Goal: Task Accomplishment & Management: Use online tool/utility

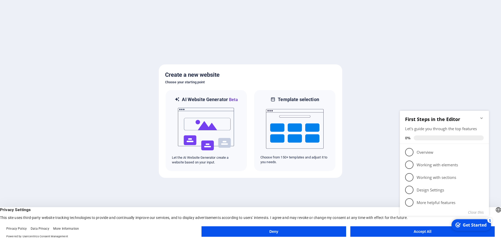
click div "checkmark Get Started 5 First Steps in the Editor Let's guide you through the t…"
click at [419, 235] on button "Accept All" at bounding box center [422, 231] width 144 height 10
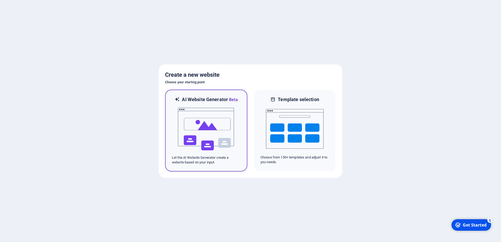
click at [207, 135] on img at bounding box center [206, 129] width 58 height 52
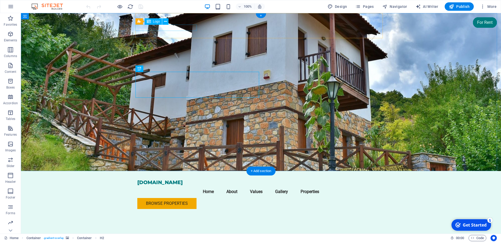
click at [193, 179] on div "[DOMAIN_NAME]" at bounding box center [260, 182] width 247 height 6
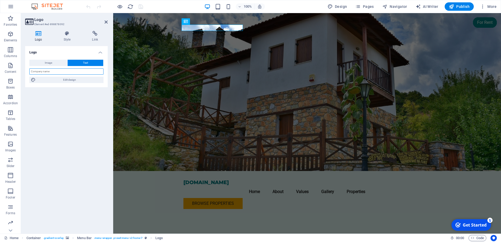
click at [44, 72] on input "text" at bounding box center [66, 71] width 74 height 6
type input "Reserve Residence"
click at [135, 92] on figure at bounding box center [307, 92] width 388 height 158
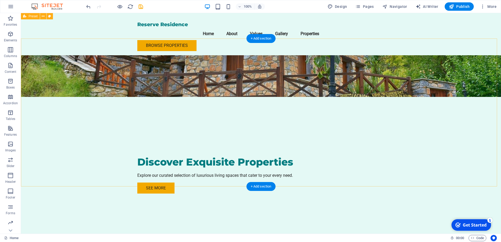
scroll to position [52, 0]
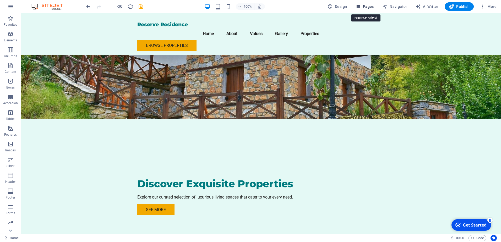
click at [367, 6] on span "Pages" at bounding box center [364, 6] width 18 height 5
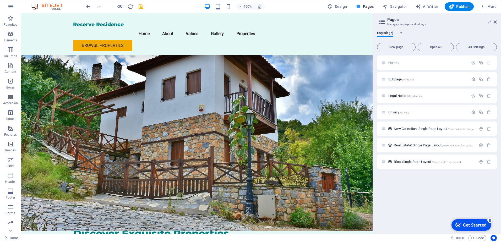
scroll to position [0, 0]
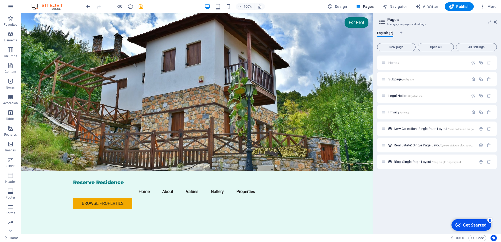
click at [473, 223] on div "Get Started" at bounding box center [475, 225] width 24 height 6
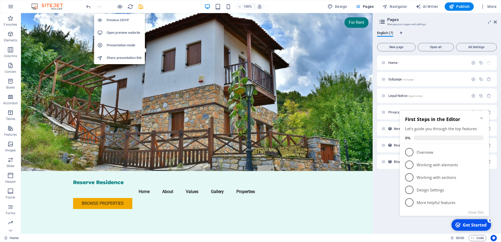
click at [121, 18] on h6 "Preview Ctrl+P" at bounding box center [124, 20] width 35 height 6
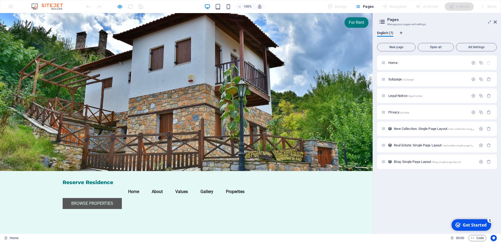
click at [122, 198] on link "Browse Properties" at bounding box center [92, 203] width 59 height 11
click at [496, 21] on icon at bounding box center [495, 22] width 3 height 4
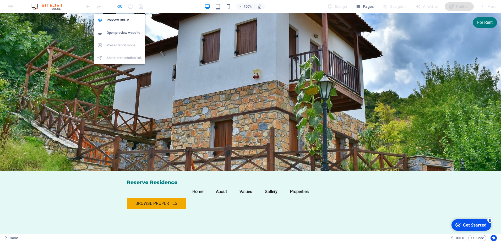
click at [118, 7] on icon "button" at bounding box center [120, 7] width 6 height 6
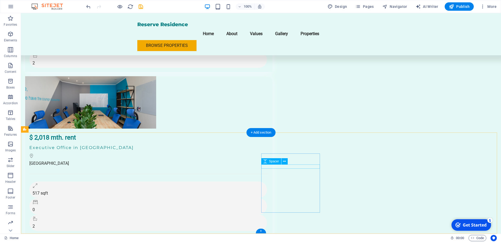
scroll to position [1034, 0]
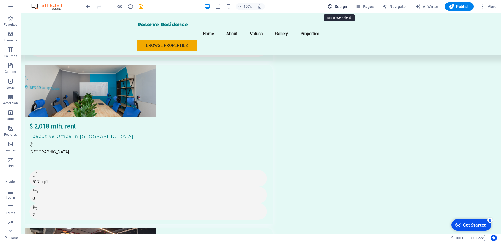
click at [338, 6] on span "Design" at bounding box center [337, 6] width 20 height 5
select select "px"
select select "200"
select select "px"
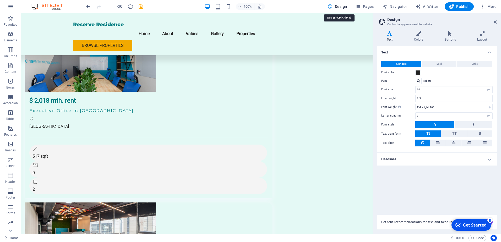
scroll to position [1009, 0]
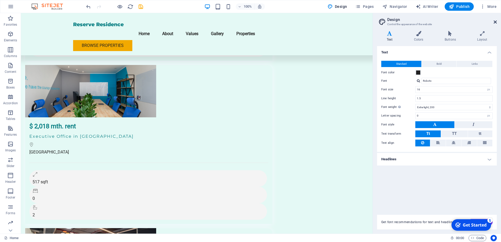
click at [496, 23] on icon at bounding box center [495, 22] width 3 height 4
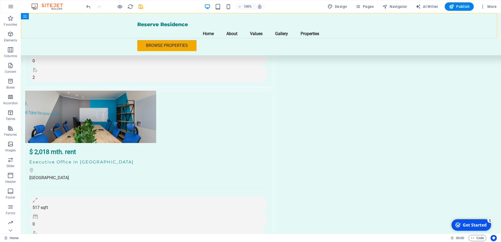
scroll to position [1034, 0]
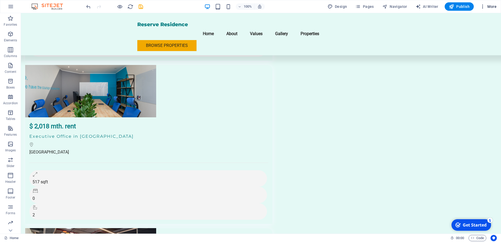
click at [493, 8] on span "More" at bounding box center [488, 6] width 17 height 5
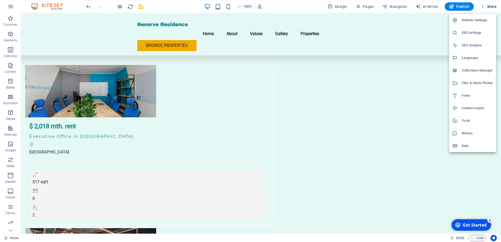
click at [493, 7] on div at bounding box center [250, 121] width 501 height 242
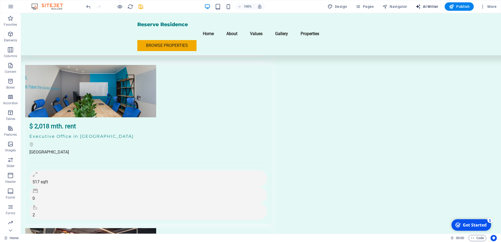
click at [429, 4] on span "AI Writer" at bounding box center [427, 6] width 23 height 5
select select "English"
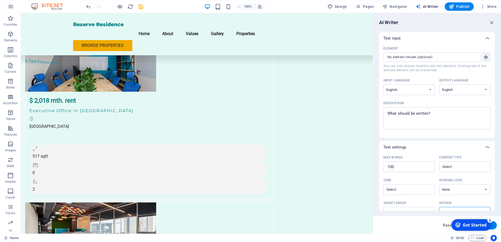
scroll to position [1009, 0]
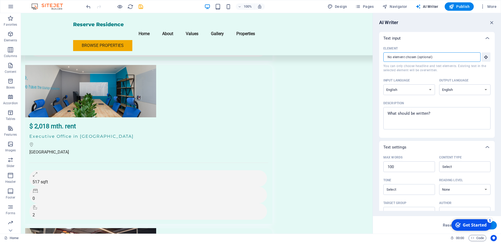
click at [445, 57] on input "Element ​ You can only choose headline and text elements. Existing text in the …" at bounding box center [430, 56] width 94 height 9
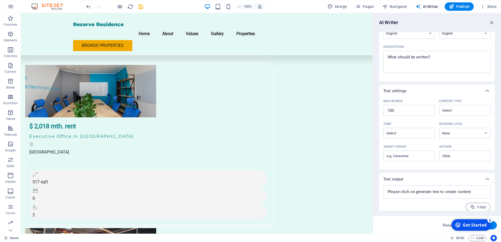
scroll to position [61, 0]
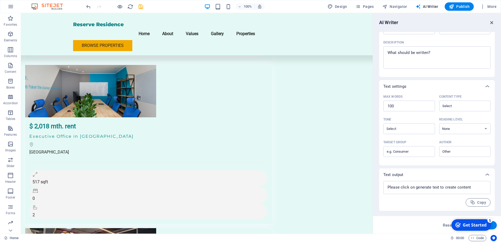
click at [491, 23] on icon "button" at bounding box center [492, 23] width 6 height 6
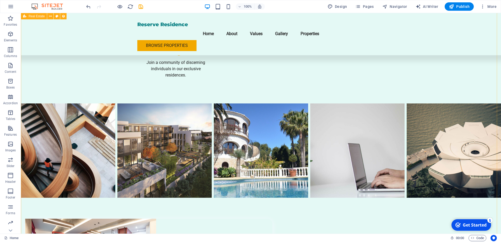
scroll to position [694, 0]
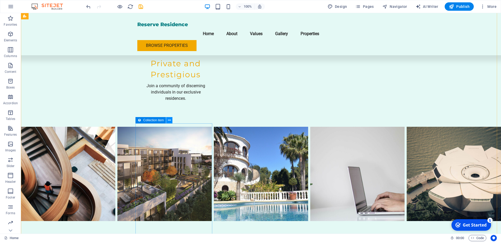
click at [169, 120] on icon at bounding box center [169, 121] width 3 height 6
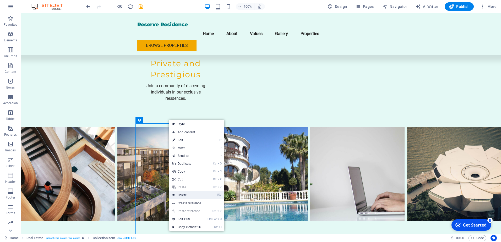
click at [184, 195] on link "⌦ Delete" at bounding box center [186, 195] width 35 height 8
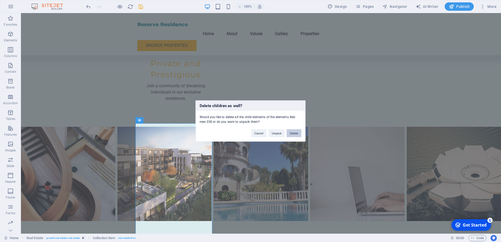
click at [297, 133] on button "Delete" at bounding box center [294, 133] width 15 height 8
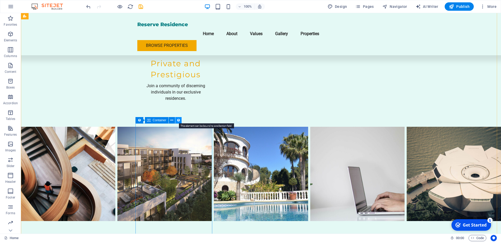
click at [179, 120] on icon at bounding box center [179, 121] width 4 height 6
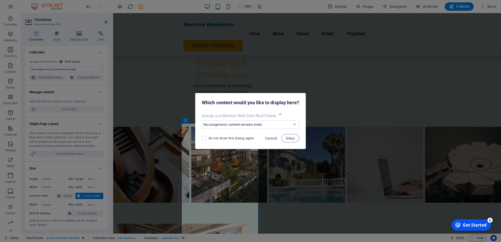
scroll to position [675, 0]
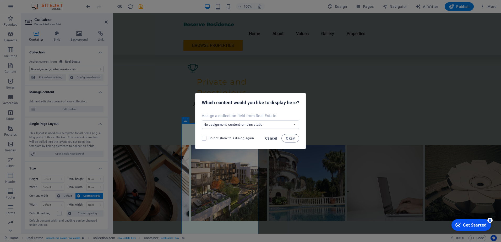
click at [275, 138] on span "Cancel" at bounding box center [271, 138] width 12 height 4
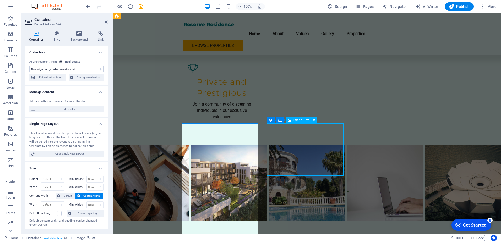
scroll to position [694, 0]
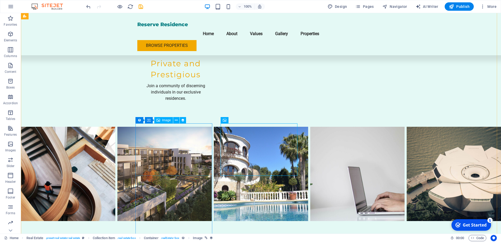
click at [177, 122] on icon at bounding box center [176, 121] width 3 height 6
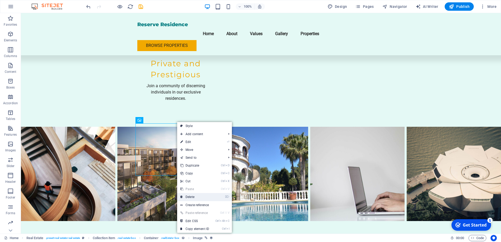
click at [193, 197] on link "⌦ Delete" at bounding box center [194, 197] width 35 height 8
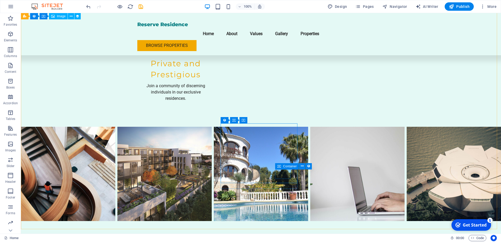
scroll to position [589, 0]
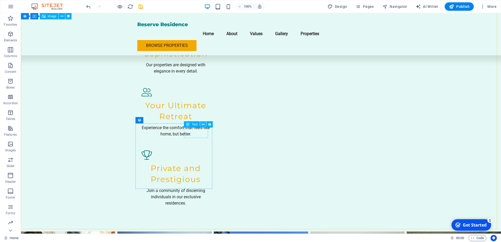
click at [203, 124] on icon at bounding box center [203, 125] width 3 height 6
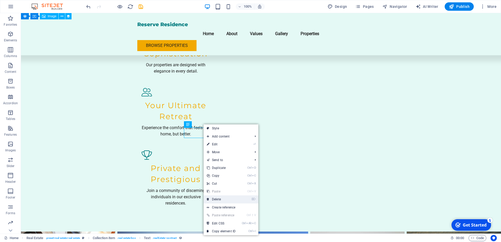
click at [220, 200] on link "⌦ Delete" at bounding box center [221, 199] width 35 height 8
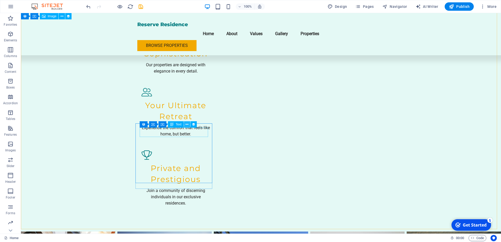
click at [187, 125] on icon at bounding box center [186, 125] width 3 height 6
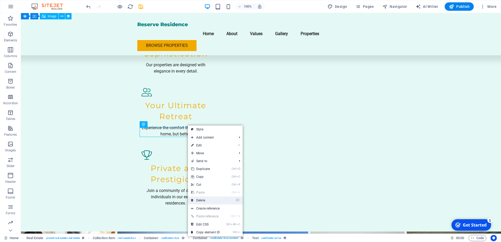
click at [202, 199] on link "⌦ Delete" at bounding box center [205, 200] width 35 height 8
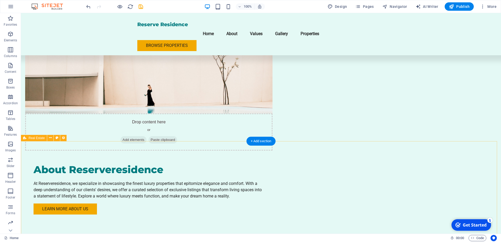
scroll to position [472, 0]
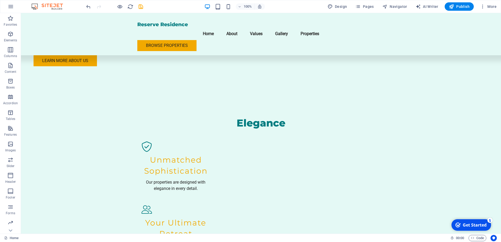
click at [124, 6] on div at bounding box center [114, 6] width 59 height 8
click at [129, 6] on icon "reload" at bounding box center [130, 7] width 6 height 6
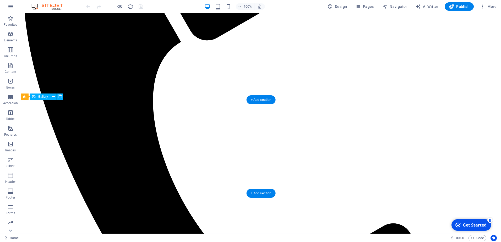
scroll to position [367, 0]
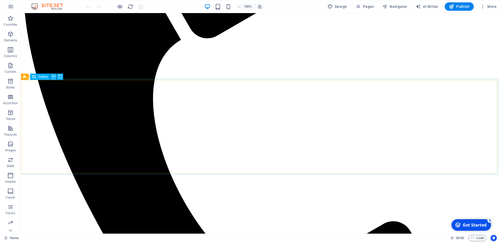
click at [52, 77] on icon at bounding box center [53, 77] width 3 height 6
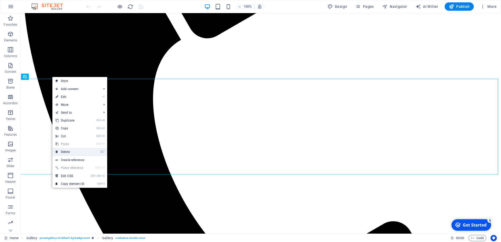
click at [72, 151] on link "⌦ Delete" at bounding box center [69, 152] width 35 height 8
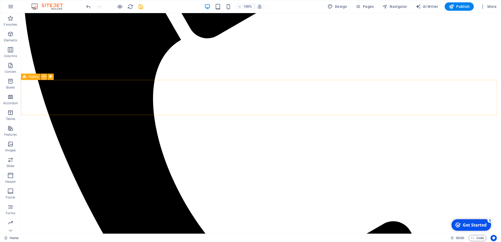
click at [44, 77] on icon at bounding box center [44, 77] width 3 height 6
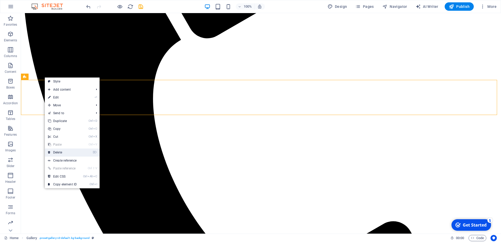
click at [59, 152] on link "⌦ Delete" at bounding box center [62, 153] width 35 height 8
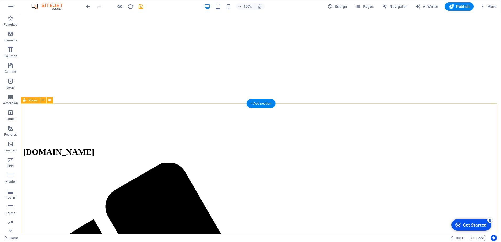
scroll to position [0, 0]
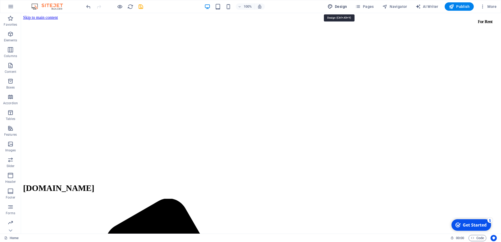
click at [337, 5] on span "Design" at bounding box center [337, 6] width 20 height 5
select select "px"
select select "200"
select select "px"
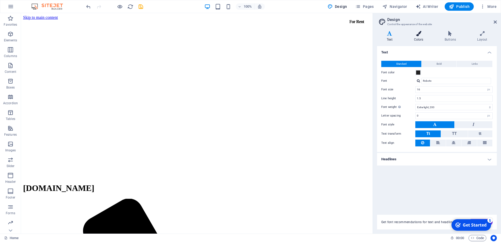
click at [421, 38] on h4 "Colors" at bounding box center [419, 36] width 31 height 11
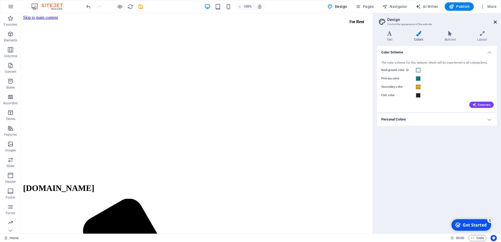
click at [495, 22] on icon at bounding box center [495, 22] width 3 height 4
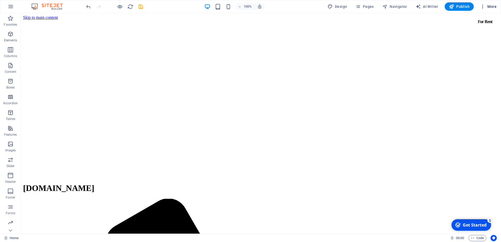
click at [491, 7] on span "More" at bounding box center [488, 6] width 17 height 5
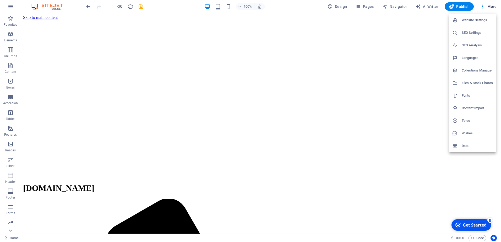
click at [120, 7] on div at bounding box center [250, 121] width 501 height 242
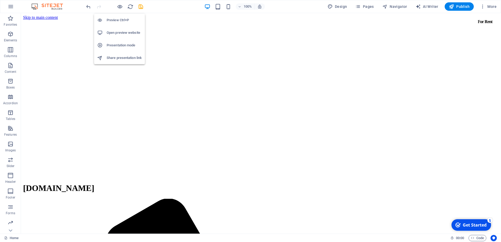
click at [128, 33] on h6 "Open preview website" at bounding box center [124, 33] width 35 height 6
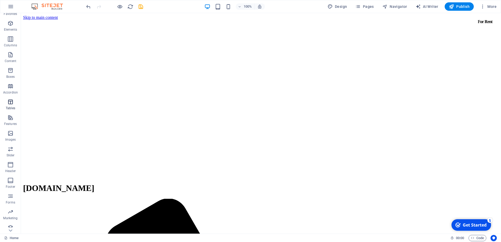
scroll to position [15, 0]
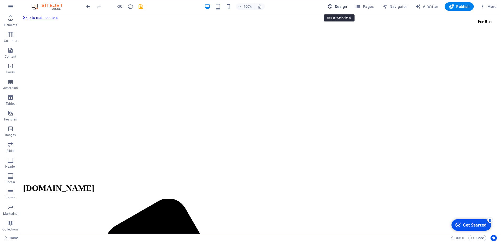
click at [340, 6] on span "Design" at bounding box center [337, 6] width 20 height 5
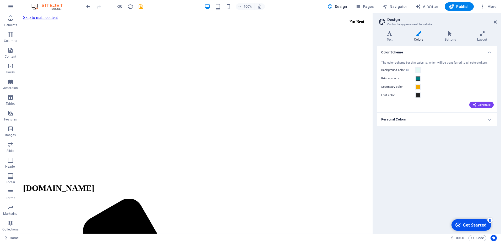
click at [406, 23] on h3 "Control the appearance of the website" at bounding box center [436, 24] width 99 height 5
click at [484, 104] on span "Generate" at bounding box center [481, 105] width 18 height 4
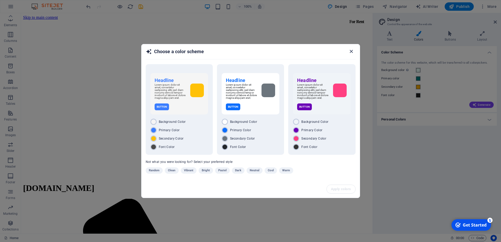
click at [351, 50] on icon "button" at bounding box center [351, 51] width 6 height 6
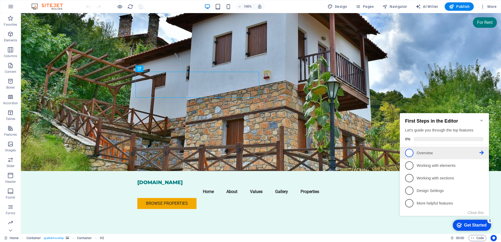
click at [444, 150] on p "Overview - incomplete" at bounding box center [448, 153] width 63 height 6
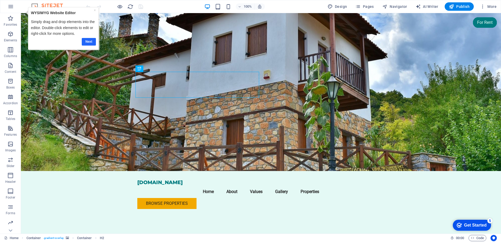
click at [89, 41] on link "Next" at bounding box center [88, 42] width 14 height 8
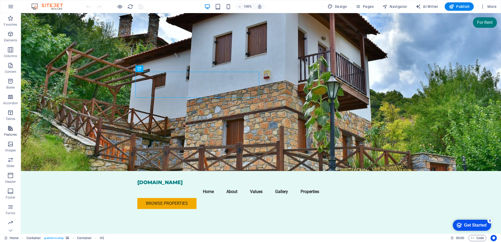
scroll to position [15, 0]
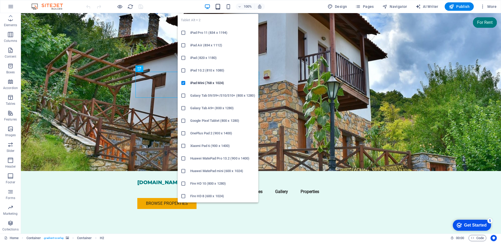
click at [218, 7] on icon "button" at bounding box center [218, 7] width 6 height 6
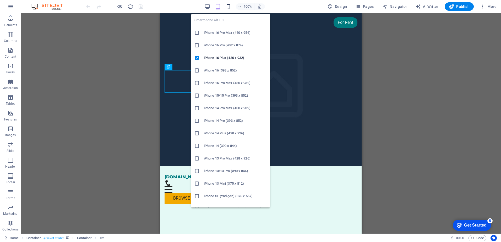
click at [228, 7] on icon "button" at bounding box center [228, 7] width 6 height 6
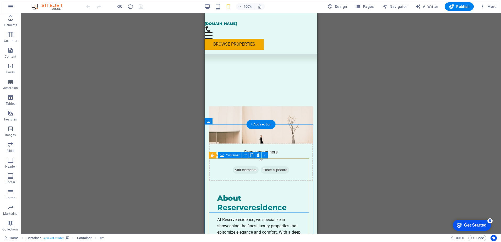
scroll to position [0, 0]
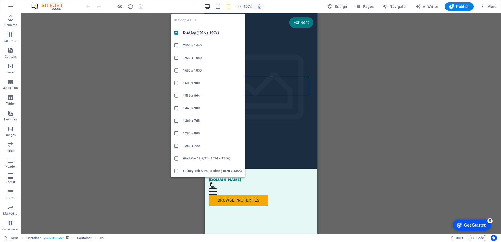
click at [209, 6] on icon "button" at bounding box center [207, 7] width 6 height 6
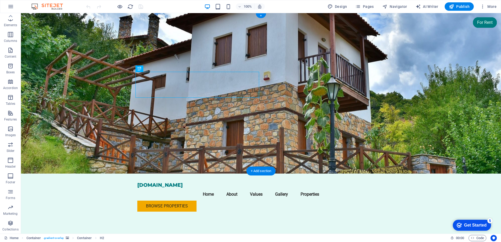
click at [98, 103] on figure at bounding box center [261, 93] width 480 height 161
click at [9, 7] on icon "button" at bounding box center [11, 6] width 6 height 6
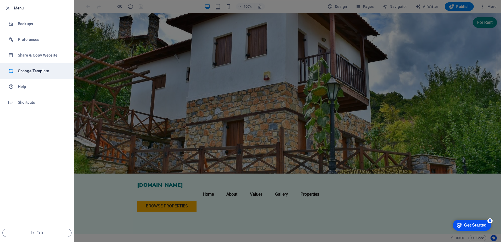
click at [33, 71] on h6 "Change Template" at bounding box center [42, 71] width 48 height 6
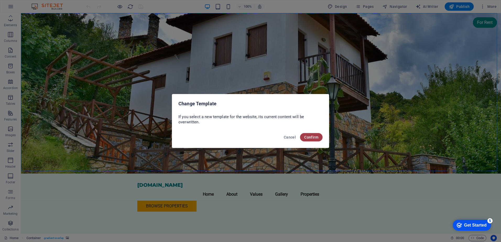
click at [308, 137] on span "Confirm" at bounding box center [311, 137] width 14 height 4
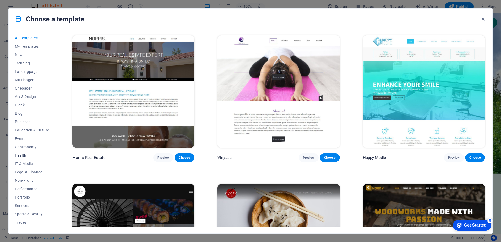
scroll to position [16, 0]
click at [23, 181] on span "Portfolio" at bounding box center [32, 181] width 34 height 4
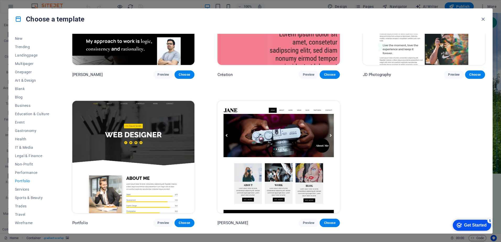
scroll to position [230, 0]
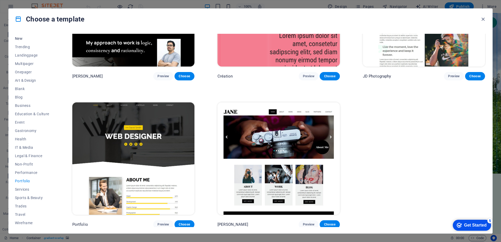
click at [21, 38] on span "New" at bounding box center [32, 38] width 34 height 4
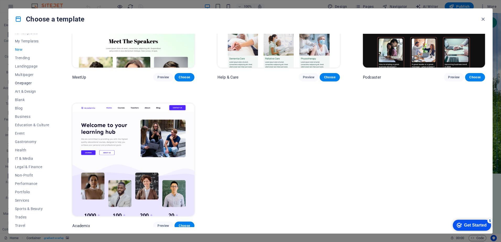
scroll to position [0, 0]
click at [27, 37] on span "All Templates" at bounding box center [32, 38] width 34 height 4
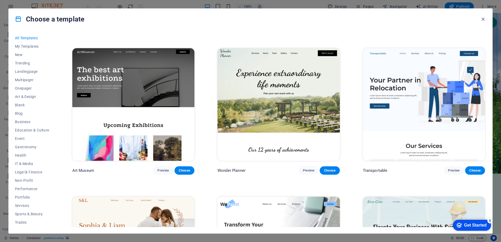
scroll to position [131, 0]
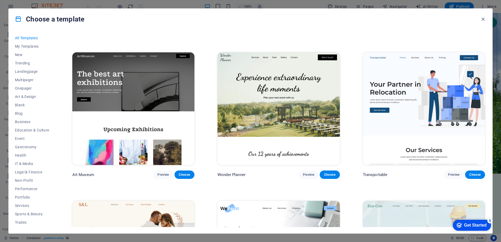
click at [290, 112] on img at bounding box center [278, 108] width 122 height 113
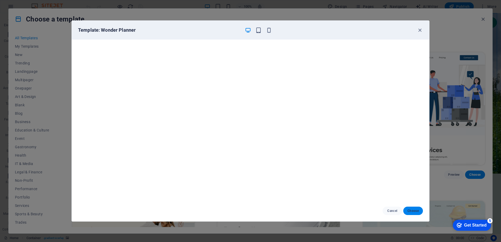
click at [409, 208] on button "Choose" at bounding box center [413, 211] width 20 height 8
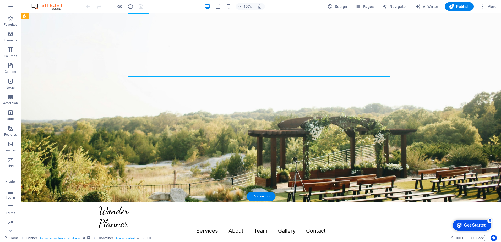
scroll to position [52, 0]
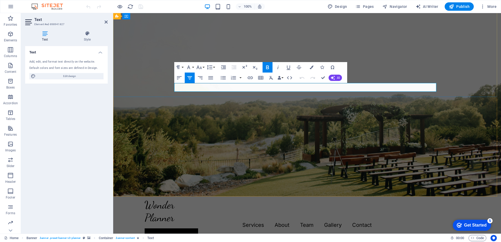
drag, startPoint x: 349, startPoint y: 89, endPoint x: 308, endPoint y: 89, distance: 40.6
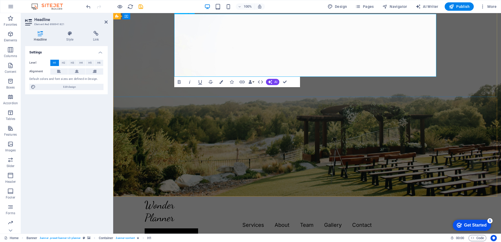
drag, startPoint x: 362, startPoint y: 64, endPoint x: 249, endPoint y: 63, distance: 112.9
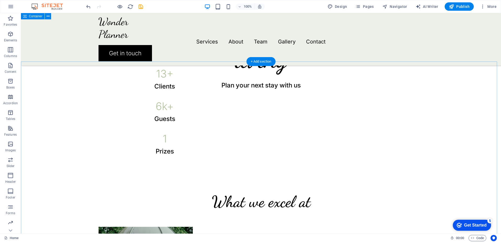
scroll to position [288, 0]
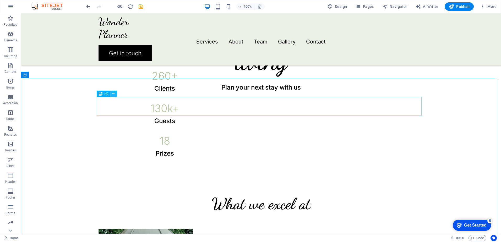
click at [113, 94] on icon at bounding box center [113, 94] width 3 height 6
click at [305, 194] on div "What we excel at" at bounding box center [261, 203] width 325 height 19
click at [298, 194] on div "What we excel at" at bounding box center [261, 203] width 325 height 19
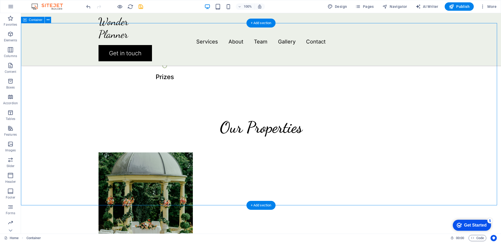
scroll to position [367, 0]
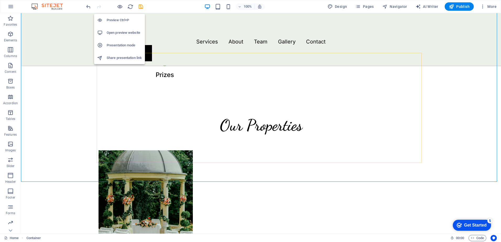
click at [119, 32] on h6 "Open preview website" at bounding box center [124, 33] width 35 height 6
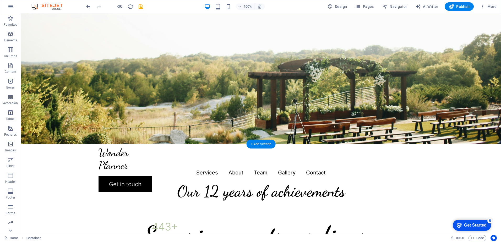
scroll to position [0, 0]
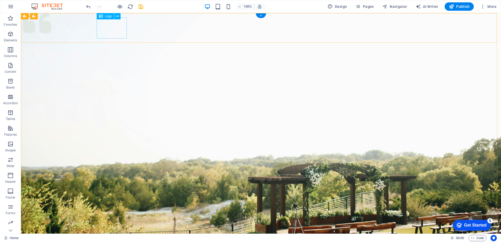
select select "px"
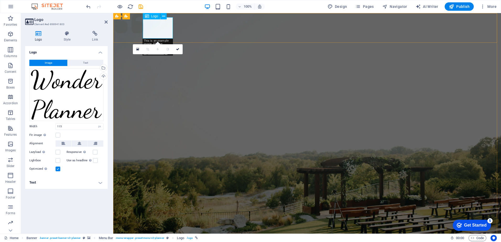
click at [72, 102] on div "Drag files here, click to choose files or select files from Files or our free s…" at bounding box center [66, 94] width 74 height 53
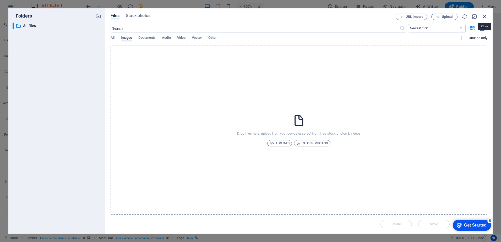
click at [484, 15] on icon "button" at bounding box center [485, 17] width 6 height 6
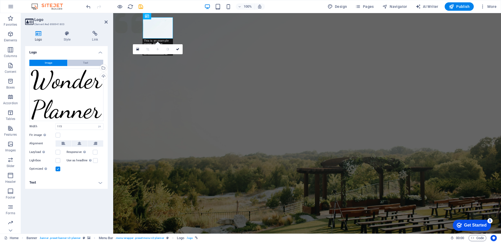
click at [72, 64] on button "Text" at bounding box center [86, 63] width 36 height 6
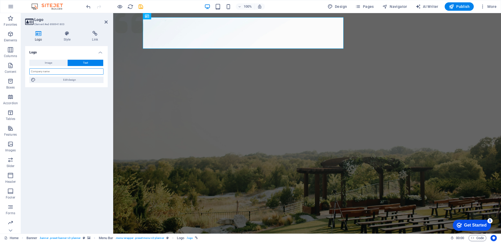
click at [62, 72] on input "text" at bounding box center [66, 71] width 74 height 6
click at [41, 71] on input "Reserve Residence" at bounding box center [66, 71] width 74 height 6
type input "Reserve Residence"
click at [64, 103] on div "Logo Image Text Drag files here, click to choose files or select files from Fil…" at bounding box center [66, 137] width 83 height 183
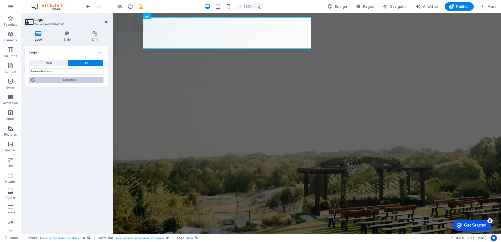
click at [71, 79] on span "Edit design" at bounding box center [69, 80] width 65 height 6
select select "px"
select select "300"
select select "px"
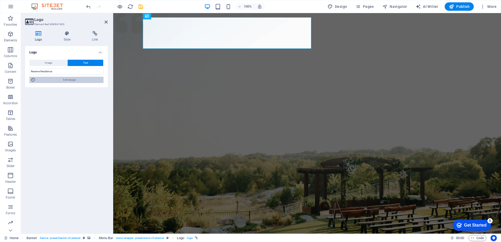
select select "600"
select select "px"
select select "rem"
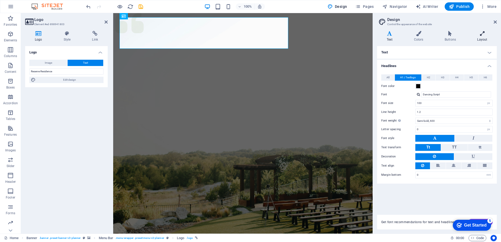
click at [480, 39] on h4 "Layout" at bounding box center [482, 36] width 29 height 11
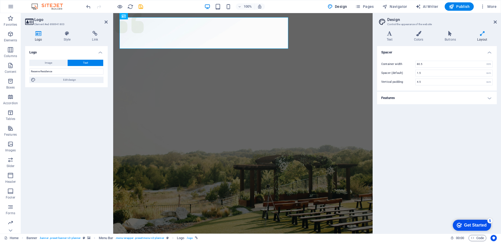
click at [428, 100] on h4 "Features" at bounding box center [437, 98] width 120 height 13
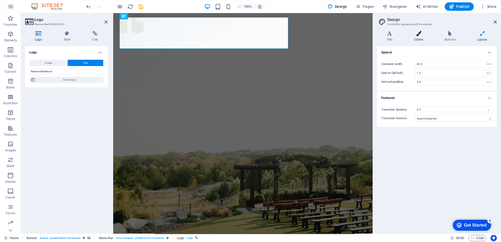
click at [421, 37] on h4 "Colors" at bounding box center [419, 36] width 31 height 11
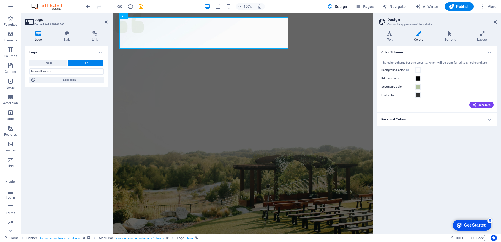
click at [423, 159] on div "Color Scheme The color scheme for this website, which will be transferred to al…" at bounding box center [437, 137] width 120 height 183
click at [495, 22] on icon at bounding box center [495, 22] width 3 height 4
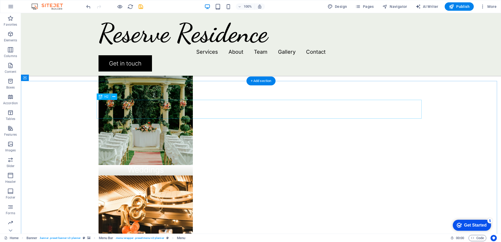
scroll to position [472, 0]
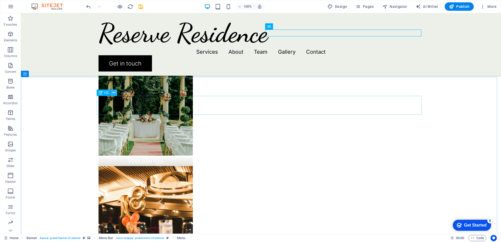
click at [115, 93] on icon at bounding box center [113, 93] width 3 height 6
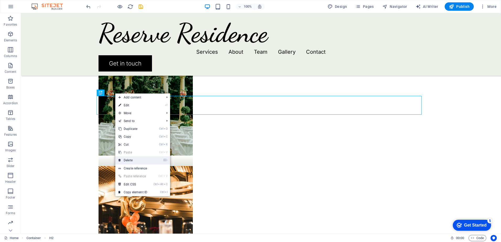
click at [130, 160] on link "⌦ Delete" at bounding box center [132, 160] width 35 height 8
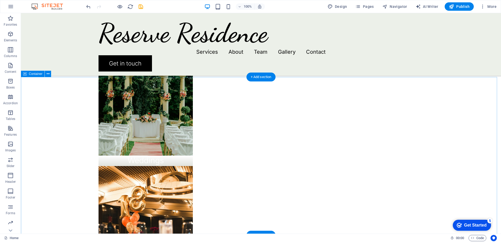
click at [118, 110] on icon at bounding box center [117, 109] width 3 height 6
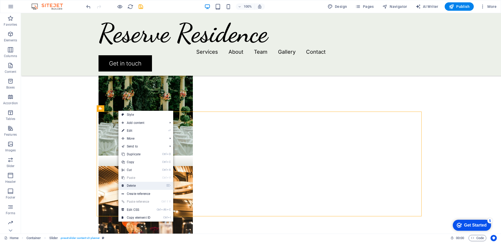
click at [132, 185] on link "⌦ Delete" at bounding box center [135, 186] width 35 height 8
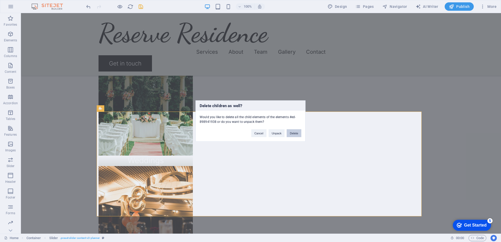
click at [293, 134] on button "Delete" at bounding box center [294, 133] width 15 height 8
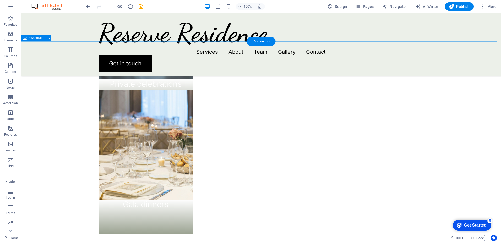
scroll to position [681, 0]
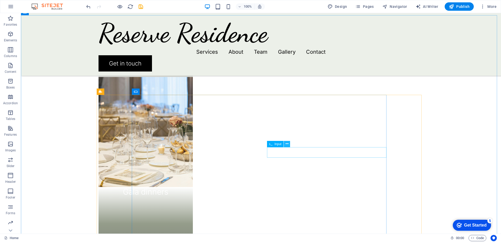
click at [287, 143] on icon at bounding box center [287, 144] width 3 height 6
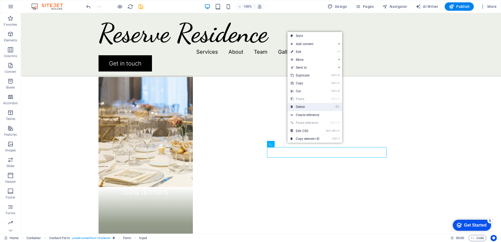
click at [302, 106] on link "⌦ Delete" at bounding box center [304, 107] width 35 height 8
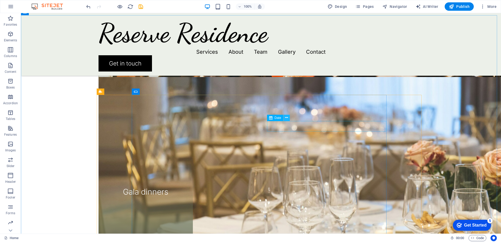
click at [288, 118] on button at bounding box center [286, 118] width 6 height 6
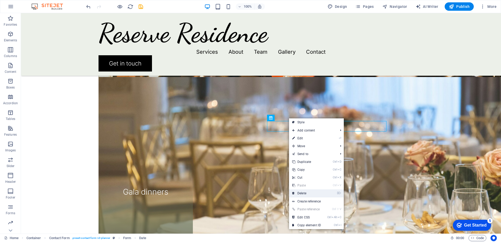
click at [302, 191] on link "⌦ Delete" at bounding box center [306, 193] width 35 height 8
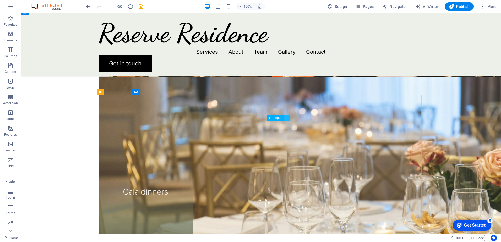
click at [287, 118] on icon at bounding box center [287, 118] width 3 height 6
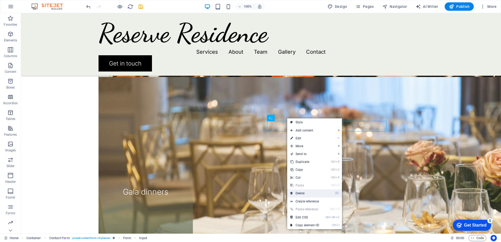
click at [302, 192] on link "⌦ Delete" at bounding box center [304, 193] width 35 height 8
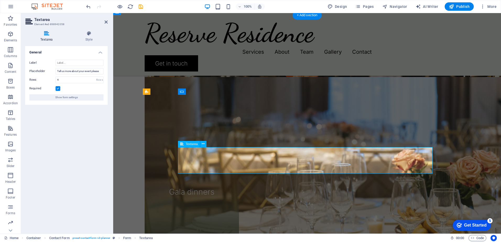
drag, startPoint x: 272, startPoint y: 154, endPoint x: 198, endPoint y: 151, distance: 74.7
drag, startPoint x: 79, startPoint y: 72, endPoint x: 103, endPoint y: 71, distance: 24.1
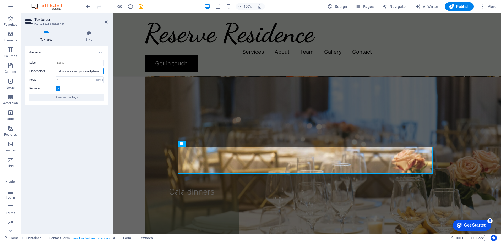
click at [103, 71] on input "Tell us more about your event please" at bounding box center [80, 71] width 48 height 6
type input "Tell us more about your requirements"
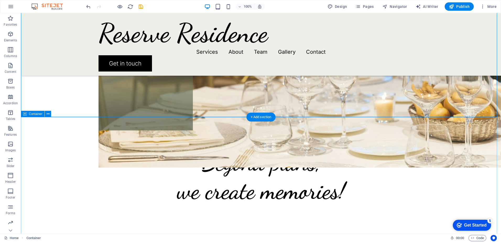
scroll to position [812, 0]
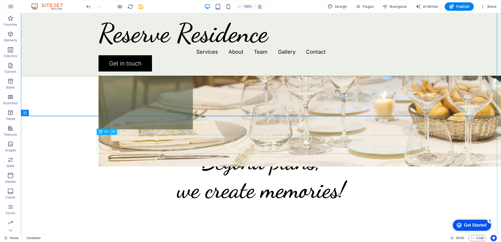
click at [115, 133] on icon at bounding box center [113, 132] width 3 height 6
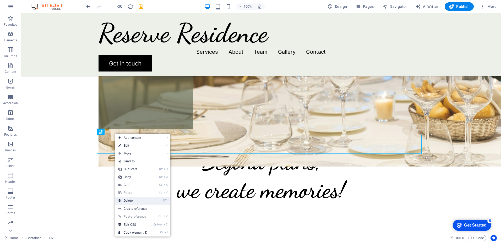
click at [132, 201] on link "⌦ Delete" at bounding box center [132, 201] width 35 height 8
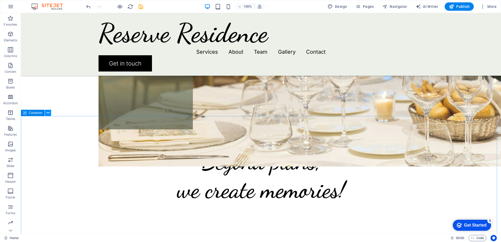
click at [48, 112] on icon at bounding box center [48, 113] width 3 height 6
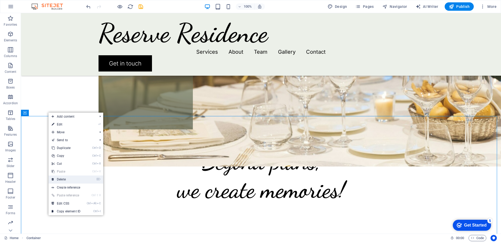
click at [64, 180] on link "⌦ Delete" at bounding box center [65, 180] width 35 height 8
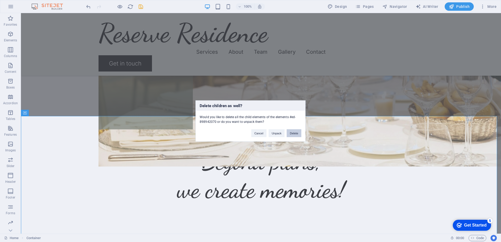
click at [292, 134] on button "Delete" at bounding box center [294, 133] width 15 height 8
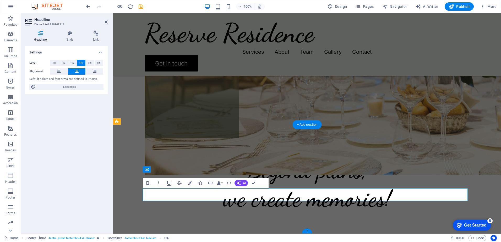
drag, startPoint x: 289, startPoint y: 196, endPoint x: 272, endPoint y: 198, distance: 17.4
drag, startPoint x: 367, startPoint y: 195, endPoint x: 245, endPoint y: 195, distance: 121.8
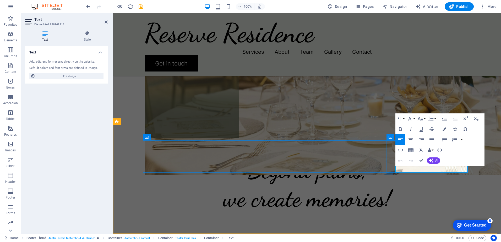
drag, startPoint x: 412, startPoint y: 170, endPoint x: 394, endPoint y: 169, distance: 17.8
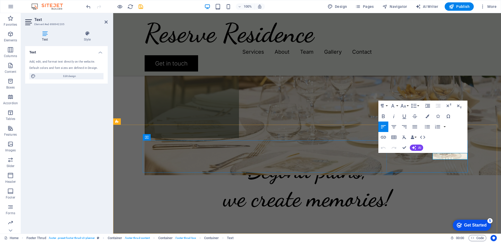
drag, startPoint x: 466, startPoint y: 156, endPoint x: 443, endPoint y: 157, distance: 23.4
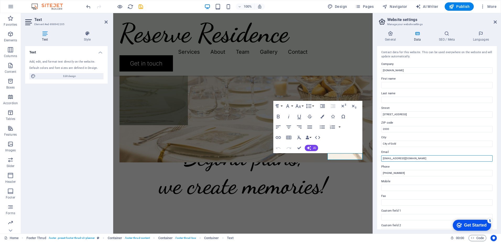
drag, startPoint x: 392, startPoint y: 158, endPoint x: 373, endPoint y: 160, distance: 19.2
click at [373, 160] on aside "Website settings Manage your website settings General Data SEO / Meta Languages…" at bounding box center [437, 123] width 128 height 221
type input "[EMAIL_ADDRESS][DOMAIN_NAME]"
click at [417, 70] on input "reserveresidence.co.za" at bounding box center [436, 70] width 111 height 6
type input "Reserve Residence"
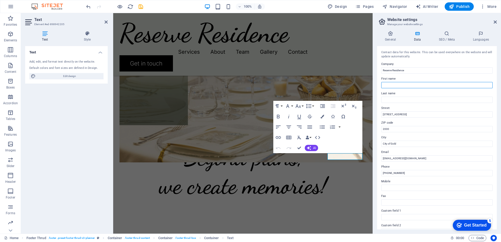
click at [401, 85] on input "First name" at bounding box center [436, 85] width 111 height 6
type input "Elmarie"
type input "Nel"
drag, startPoint x: 408, startPoint y: 114, endPoint x: 353, endPoint y: 111, distance: 54.3
click at [353, 111] on div "Home Favorites Elements Columns Content Boxes Accordion Tables Features Images …" at bounding box center [250, 123] width 501 height 221
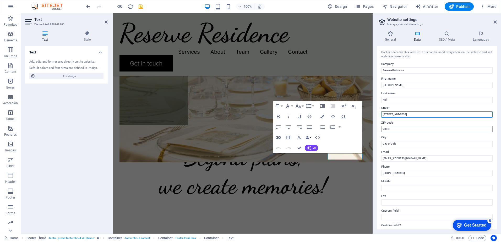
type input "11 Via Vineto"
drag, startPoint x: 513, startPoint y: 141, endPoint x: 364, endPoint y: 125, distance: 150.0
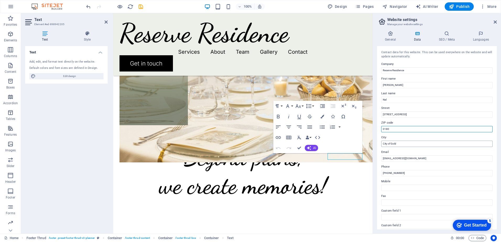
type input "0180"
drag, startPoint x: 520, startPoint y: 157, endPoint x: 368, endPoint y: 142, distance: 153.0
type input "Pretoria"
drag, startPoint x: 406, startPoint y: 173, endPoint x: 388, endPoint y: 173, distance: 18.3
click at [388, 173] on input "+27 11 123 4567" at bounding box center [436, 173] width 111 height 6
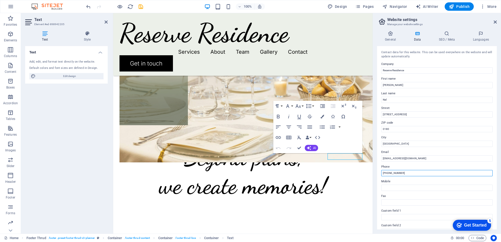
type input "+27 83 357 6125"
drag, startPoint x: 409, startPoint y: 172, endPoint x: 374, endPoint y: 172, distance: 35.1
click at [374, 172] on div "General Data SEO / Meta Languages Website name reserveresidence.co.za Logo Drag…" at bounding box center [437, 130] width 128 height 207
click at [390, 186] on input "Mobile" at bounding box center [436, 188] width 111 height 6
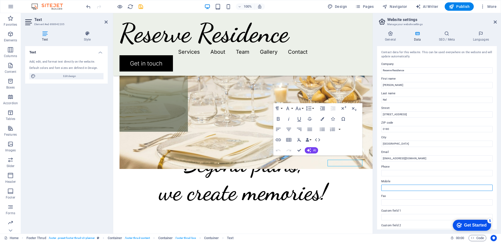
paste input "+27 83 357 6125"
type input "+27 83 357 6125"
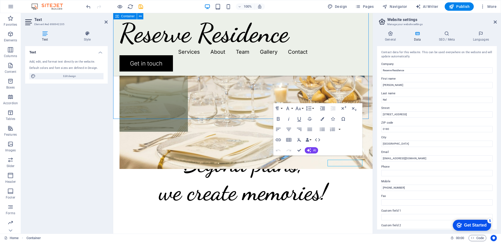
scroll to position [797, 0]
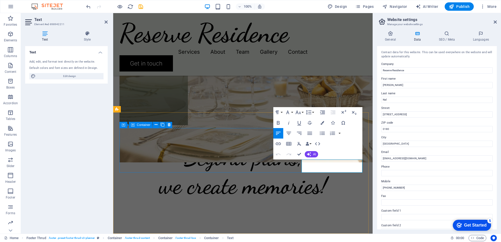
drag, startPoint x: 309, startPoint y: 163, endPoint x: 296, endPoint y: 162, distance: 12.9
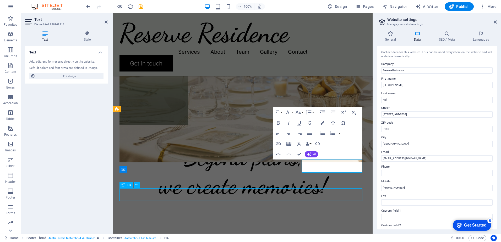
scroll to position [797, 0]
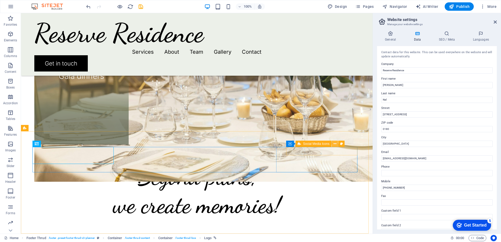
click at [335, 144] on icon at bounding box center [335, 144] width 3 height 6
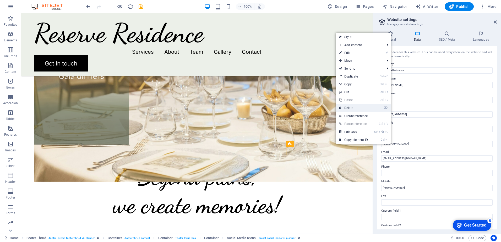
click at [352, 107] on link "⌦ Delete" at bounding box center [353, 108] width 35 height 8
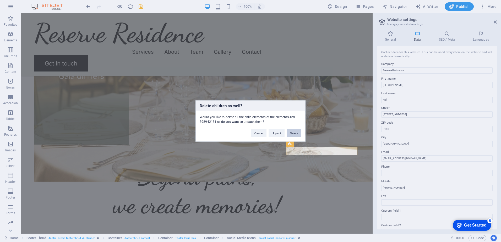
click at [294, 133] on button "Delete" at bounding box center [294, 133] width 15 height 8
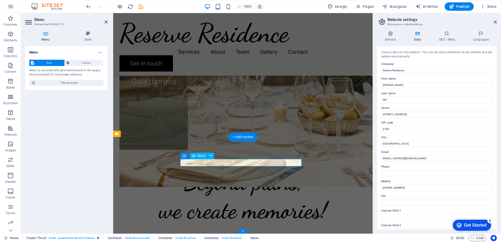
click at [394, 38] on h4 "General" at bounding box center [391, 36] width 29 height 11
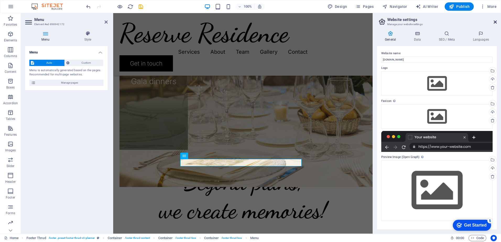
click at [496, 21] on icon at bounding box center [495, 22] width 3 height 4
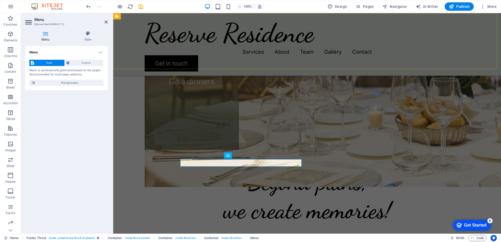
scroll to position [791, 0]
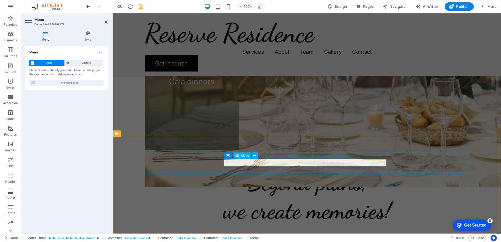
click at [34, 83] on icon at bounding box center [33, 83] width 5 height 6
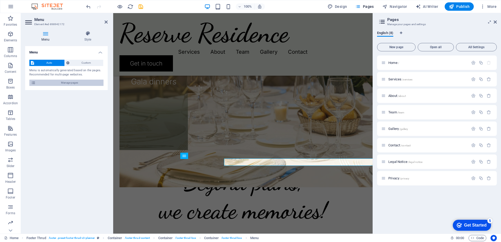
scroll to position [792, 0]
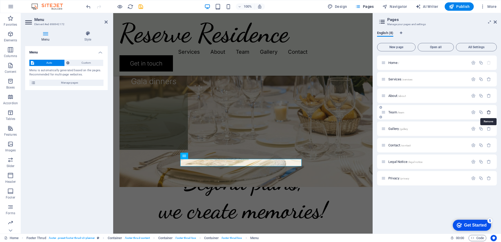
click at [489, 112] on icon "button" at bounding box center [489, 112] width 4 height 4
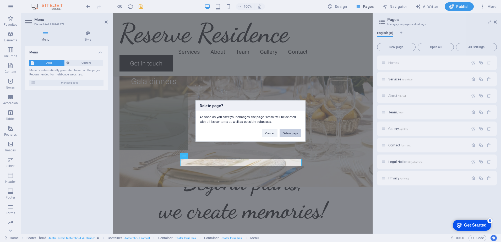
click at [292, 132] on button "Delete page" at bounding box center [291, 133] width 22 height 8
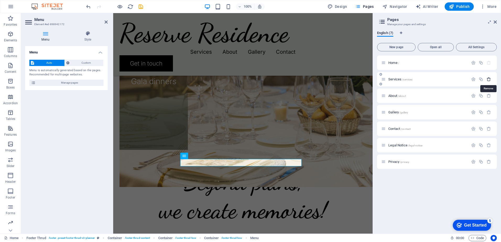
click at [489, 80] on icon "button" at bounding box center [489, 79] width 4 height 4
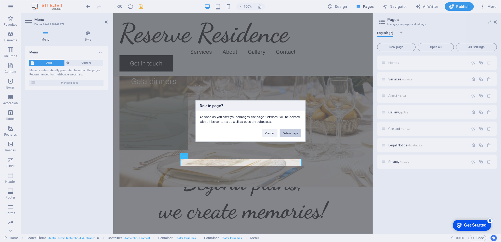
click at [296, 135] on button "Delete page" at bounding box center [291, 133] width 22 height 8
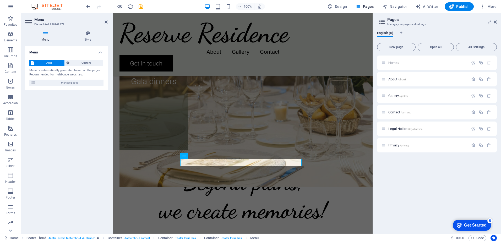
click at [414, 193] on div "Home / About /about Gallery /gallery Contact /contact Legal Notice /legal-notic…" at bounding box center [437, 143] width 120 height 174
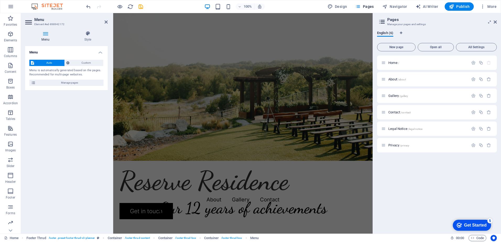
scroll to position [84, 0]
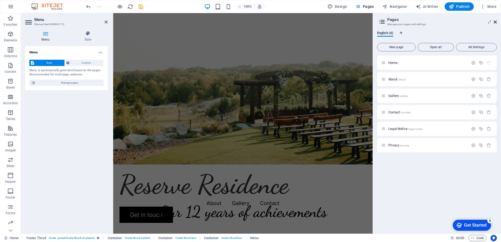
click at [496, 22] on icon at bounding box center [495, 22] width 3 height 4
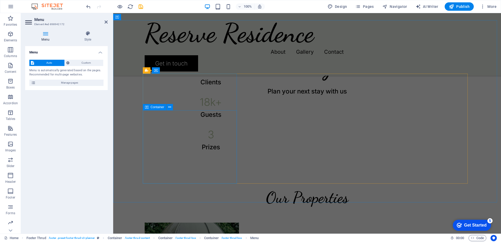
scroll to position [241, 0]
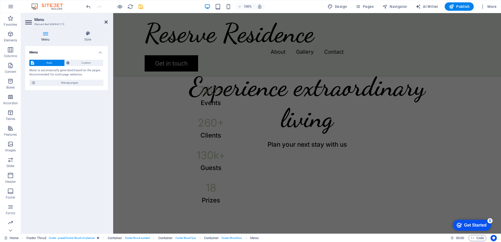
click at [106, 22] on icon at bounding box center [106, 22] width 3 height 4
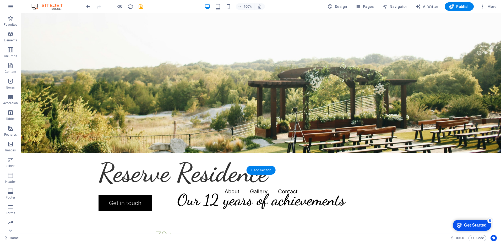
scroll to position [105, 0]
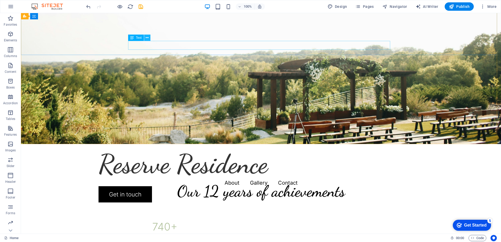
click at [148, 37] on icon at bounding box center [147, 38] width 3 height 6
click at [460, 7] on span "Publish" at bounding box center [459, 6] width 21 height 5
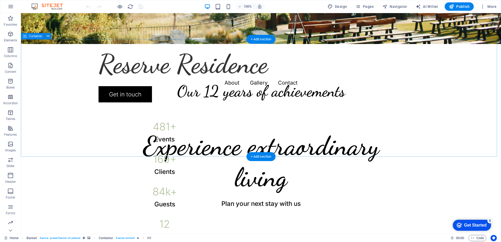
scroll to position [210, 0]
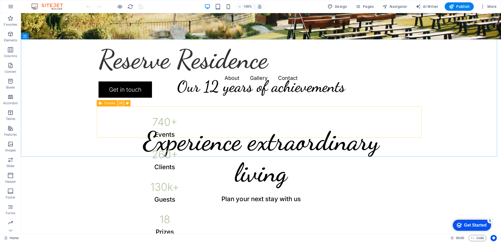
click at [121, 103] on icon at bounding box center [120, 104] width 3 height 6
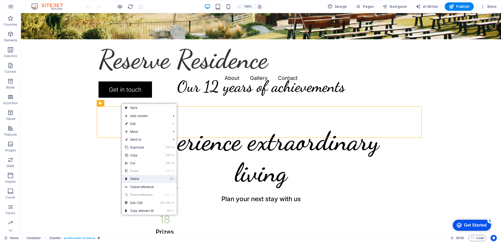
click at [137, 178] on link "⌦ Delete" at bounding box center [139, 179] width 35 height 8
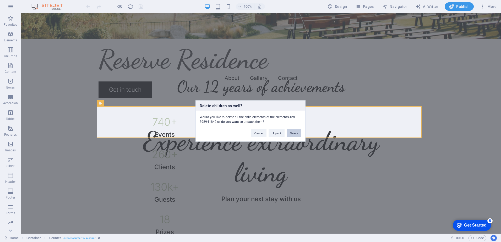
click at [298, 135] on button "Delete" at bounding box center [294, 133] width 15 height 8
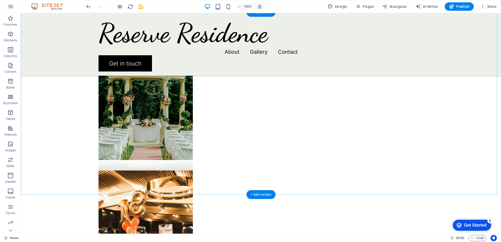
scroll to position [341, 0]
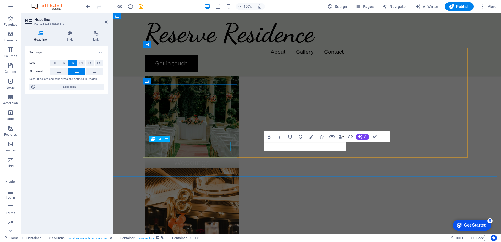
click at [205, 158] on div "Weddings" at bounding box center [192, 162] width 82 height 9
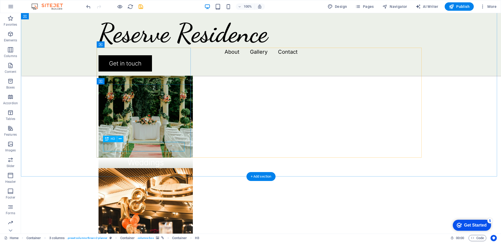
click at [163, 158] on div "Weddings" at bounding box center [146, 162] width 82 height 9
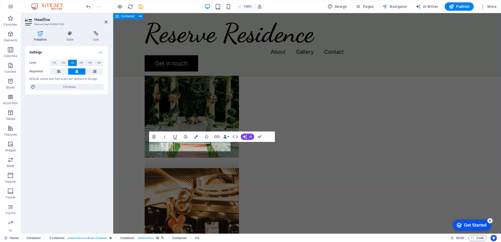
click at [366, 165] on div "Our Properties ..... .... Gala dinners" at bounding box center [307, 205] width 388 height 423
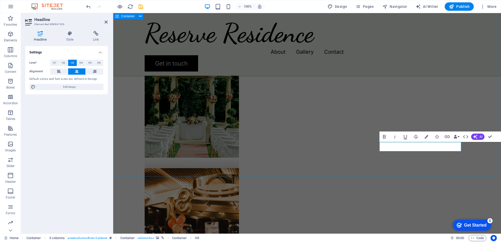
click at [381, 163] on div "Our Properties ..... .... ....." at bounding box center [307, 205] width 388 height 423
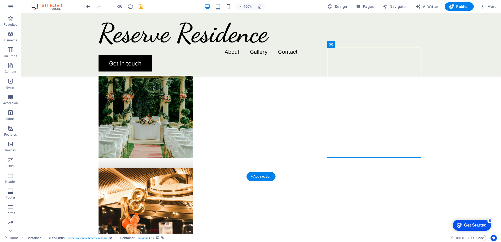
click at [362, 45] on icon at bounding box center [361, 45] width 4 height 6
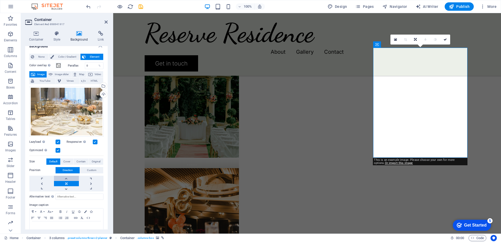
scroll to position [0, 0]
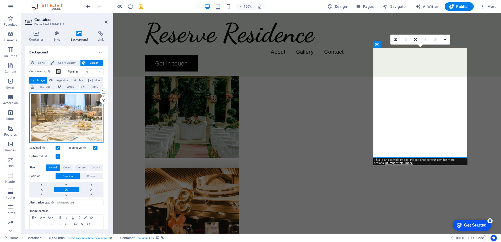
click at [75, 108] on div "Drag files here, click to choose files or select files from Files or our free s…" at bounding box center [66, 117] width 74 height 50
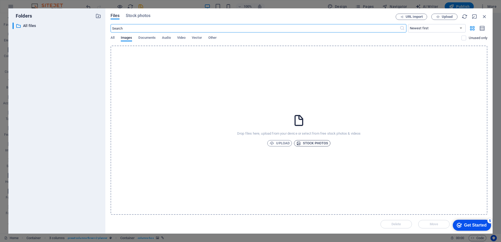
click at [313, 143] on span "Stock photos" at bounding box center [312, 143] width 32 height 6
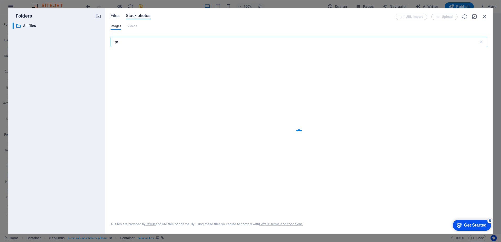
type input "p"
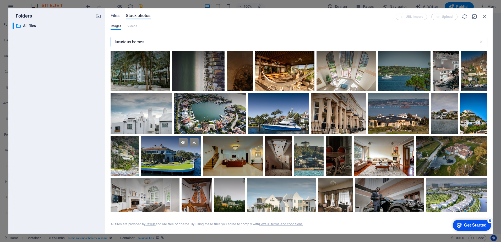
type input "luxurious homes"
click at [177, 156] on div at bounding box center [171, 156] width 60 height 40
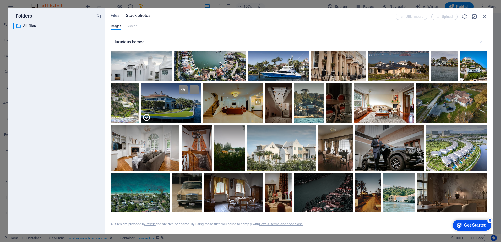
scroll to position [79, 0]
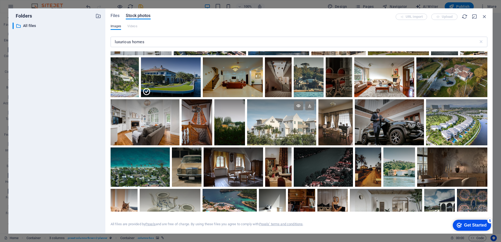
click at [273, 128] on div at bounding box center [281, 122] width 69 height 46
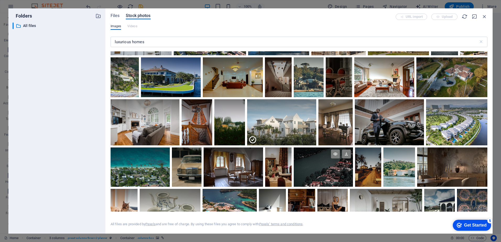
click at [323, 172] on div at bounding box center [323, 168] width 59 height 40
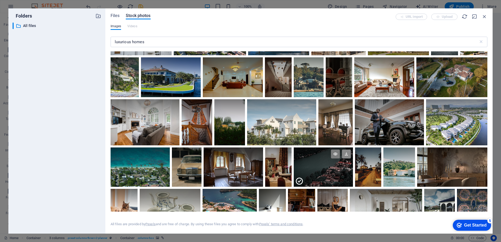
click at [347, 154] on icon at bounding box center [346, 154] width 9 height 9
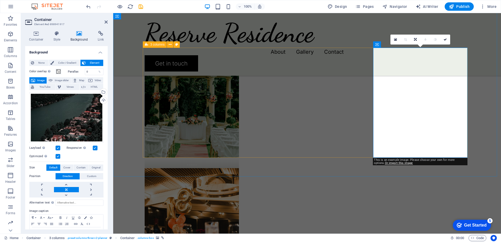
click at [239, 168] on figure at bounding box center [192, 223] width 94 height 110
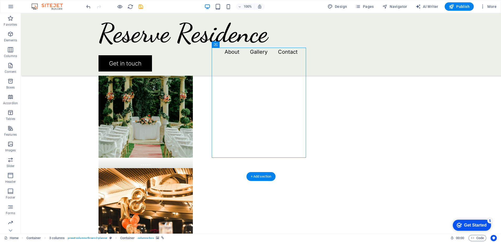
click at [193, 168] on figure at bounding box center [146, 223] width 94 height 110
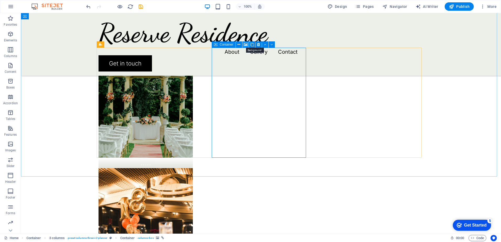
drag, startPoint x: 246, startPoint y: 44, endPoint x: 143, endPoint y: 51, distance: 103.5
click at [246, 44] on icon at bounding box center [246, 45] width 4 height 6
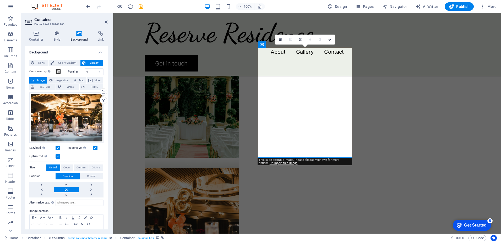
click at [239, 168] on figure at bounding box center [192, 223] width 94 height 110
click at [75, 114] on div "Drag files here, click to choose files or select files from Files or our free s…" at bounding box center [66, 117] width 74 height 50
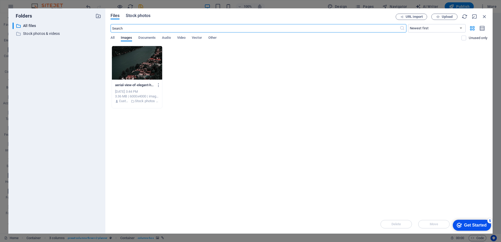
click at [133, 16] on span "Stock photos" at bounding box center [138, 16] width 25 height 6
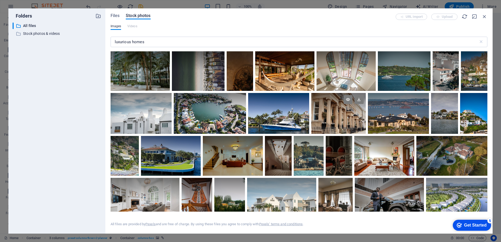
click at [346, 118] on div at bounding box center [338, 113] width 54 height 41
click at [358, 100] on icon at bounding box center [358, 99] width 9 height 9
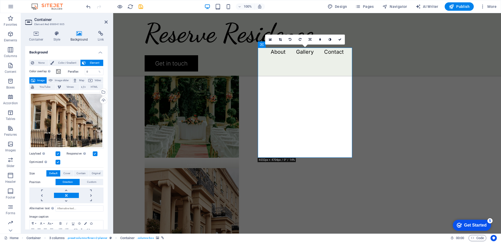
click at [194, 68] on figure at bounding box center [192, 103] width 94 height 110
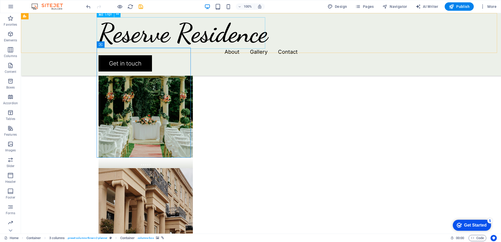
click at [99, 31] on div "Reserve Residence" at bounding box center [261, 32] width 325 height 31
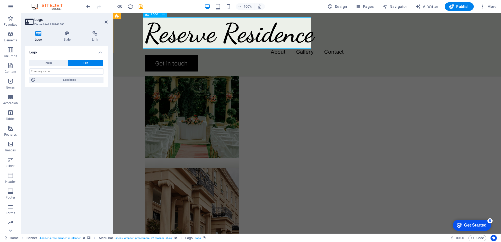
click at [145, 30] on div "Reserve Residence" at bounding box center [307, 32] width 325 height 31
click at [147, 30] on div "Reserve Residence" at bounding box center [307, 32] width 325 height 31
click at [92, 64] on button "Text" at bounding box center [86, 63] width 36 height 6
click at [52, 72] on input "text" at bounding box center [66, 71] width 74 height 6
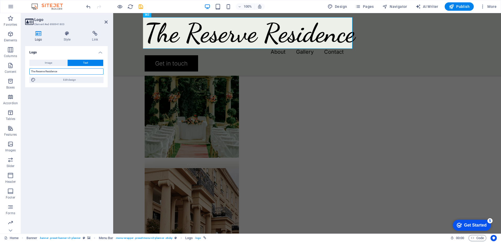
type input "The Reserve Residence"
click at [63, 125] on div "Logo Image Text Drag files here, click to choose files or select files from Fil…" at bounding box center [66, 137] width 83 height 183
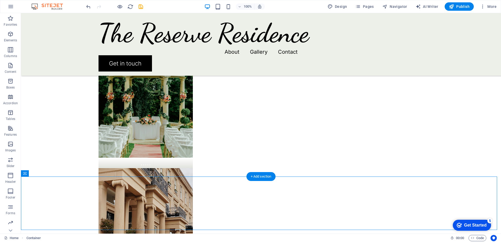
click at [159, 76] on figure at bounding box center [146, 103] width 94 height 110
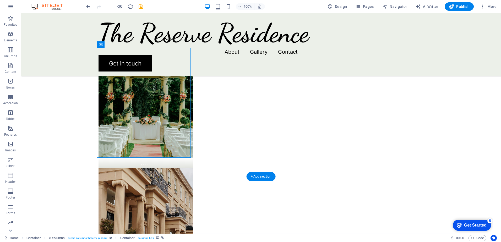
click at [161, 80] on figure at bounding box center [146, 103] width 94 height 110
click at [187, 84] on figure at bounding box center [146, 103] width 94 height 110
click at [187, 158] on div "....." at bounding box center [146, 194] width 94 height 73
click at [187, 83] on figure at bounding box center [146, 103] width 94 height 110
click at [472, 138] on div "Our Properties ..... .... ....." at bounding box center [261, 205] width 480 height 423
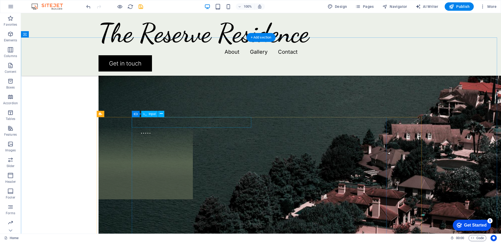
scroll to position [603, 0]
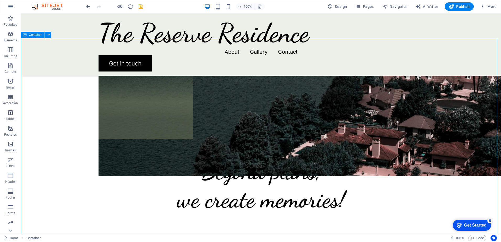
scroll to position [681, 0]
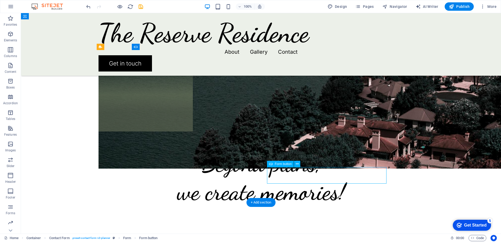
click at [299, 164] on button at bounding box center [297, 164] width 6 height 6
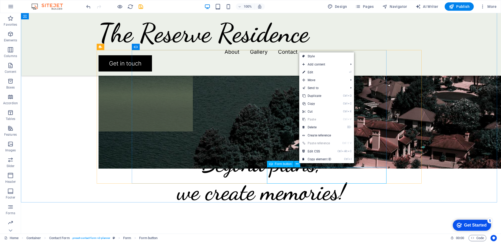
click at [290, 165] on span "Form button" at bounding box center [283, 163] width 17 height 3
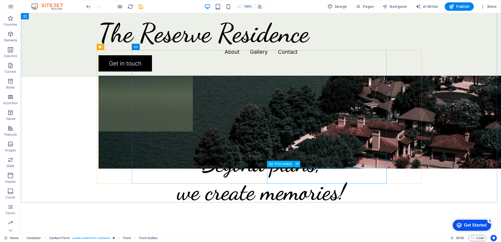
click at [289, 165] on span "Form button" at bounding box center [283, 163] width 17 height 3
select select "px"
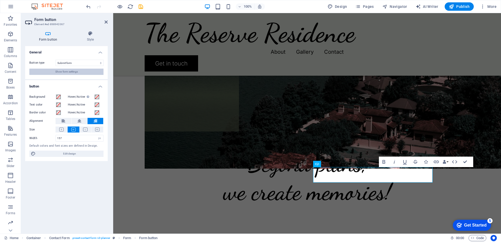
click at [62, 71] on span "Show form settings" at bounding box center [66, 72] width 23 height 6
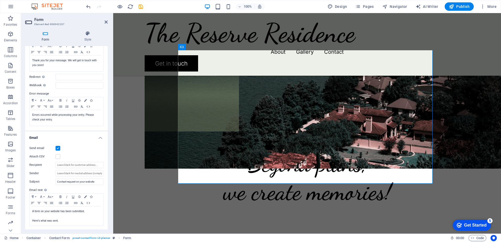
scroll to position [0, 0]
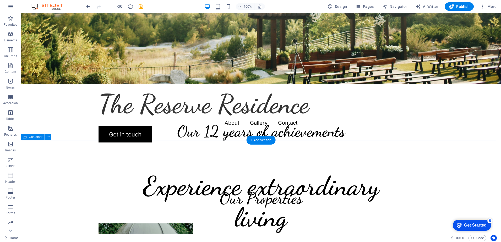
scroll to position [144, 0]
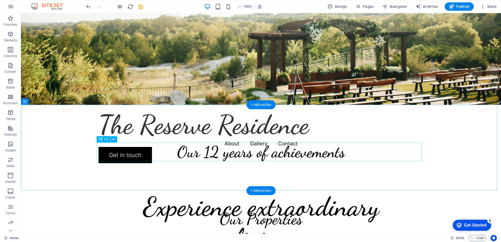
click at [246, 157] on div "Our 12 years of achievements" at bounding box center [261, 152] width 325 height 19
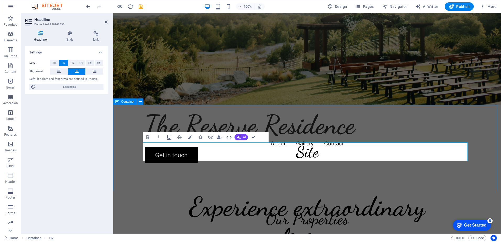
click at [173, 119] on div "Site" at bounding box center [307, 148] width 388 height 86
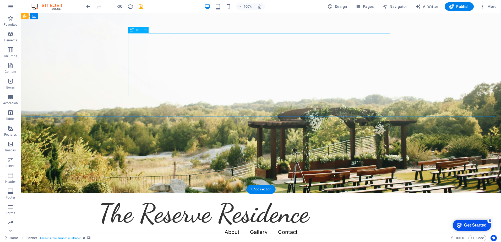
scroll to position [39, 0]
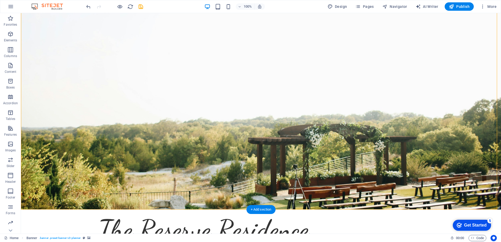
click at [442, 160] on figure at bounding box center [261, 92] width 480 height 236
click at [40, 27] on span "Container" at bounding box center [36, 26] width 14 height 3
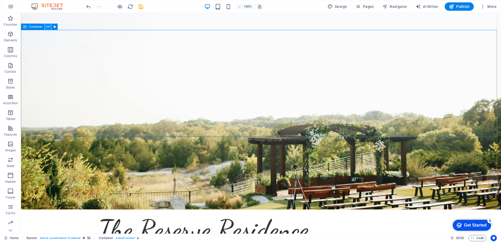
click at [49, 28] on icon at bounding box center [48, 27] width 3 height 6
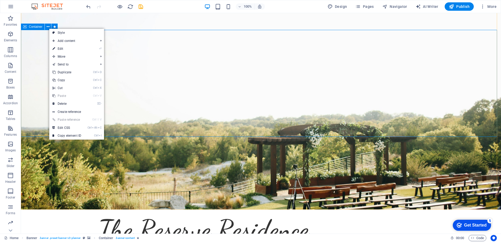
click at [31, 26] on span "Container" at bounding box center [36, 26] width 14 height 3
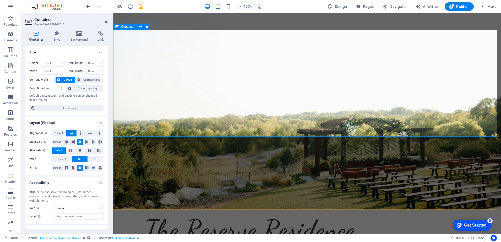
click at [81, 37] on h4 "Background" at bounding box center [81, 36] width 28 height 11
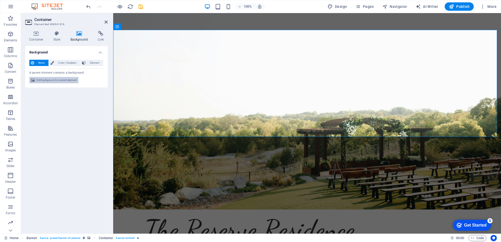
click at [54, 80] on span "Edit background on parent element" at bounding box center [56, 80] width 40 height 6
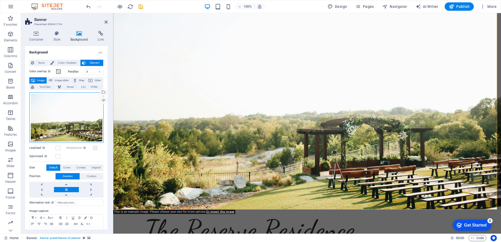
click at [74, 118] on div "Drag files here, click to choose files or select files from Files or our free s…" at bounding box center [66, 117] width 74 height 50
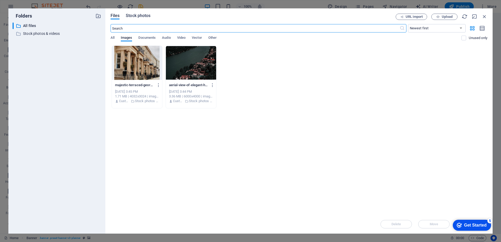
click at [140, 16] on span "Stock photos" at bounding box center [138, 16] width 25 height 6
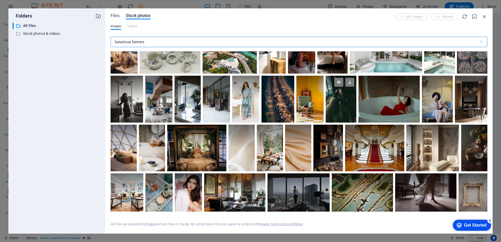
scroll to position [236, 0]
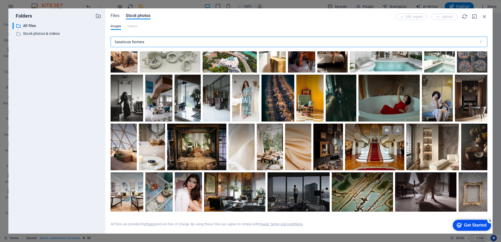
click at [362, 159] on div at bounding box center [374, 147] width 59 height 46
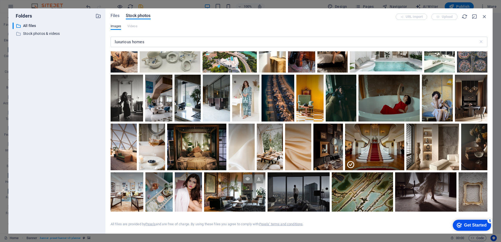
click at [261, 178] on icon at bounding box center [258, 178] width 9 height 9
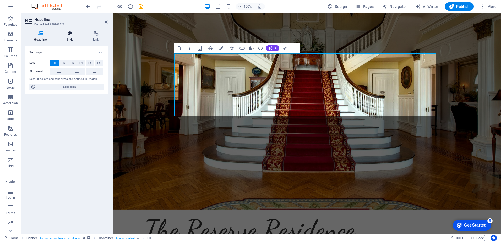
click at [70, 38] on h4 "Style" at bounding box center [71, 36] width 27 height 11
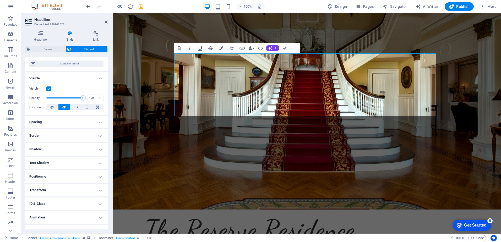
scroll to position [49, 0]
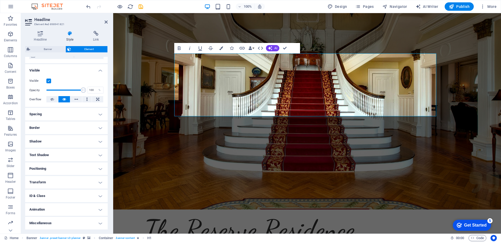
click at [53, 208] on h4 "Animation" at bounding box center [66, 209] width 83 height 13
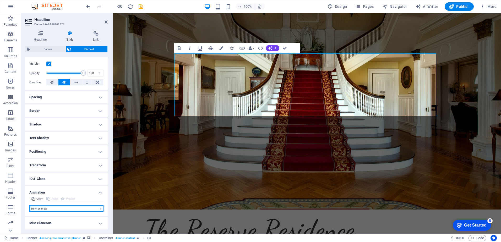
click at [53, 208] on select "Don't animate Show / Hide Slide up/down Zoom in/out Slide left to right Slide r…" at bounding box center [66, 208] width 74 height 6
select select "shrink"
click at [29, 205] on select "Don't animate Show / Hide Slide up/down Zoom in/out Slide left to right Slide r…" at bounding box center [66, 208] width 74 height 6
select select "scroll"
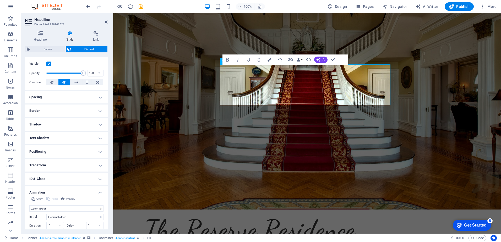
click at [50, 151] on h4 "Positioning" at bounding box center [66, 151] width 83 height 13
click at [96, 162] on span "Sticky" at bounding box center [97, 162] width 7 height 6
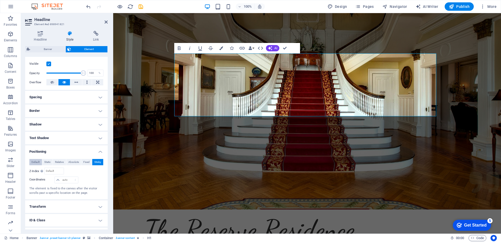
click at [32, 163] on span "Default" at bounding box center [35, 162] width 8 height 6
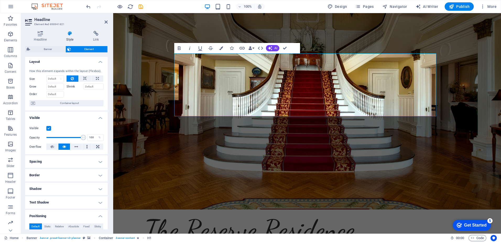
scroll to position [0, 0]
click at [84, 80] on icon at bounding box center [85, 80] width 4 height 6
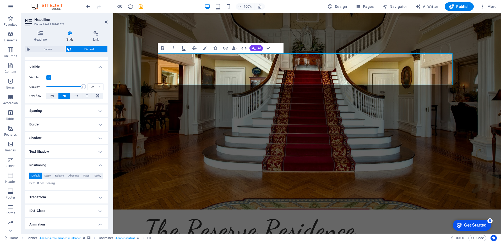
scroll to position [79, 0]
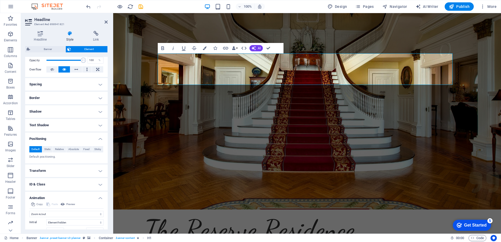
click at [61, 125] on h4 "Text Shadow" at bounding box center [66, 125] width 83 height 13
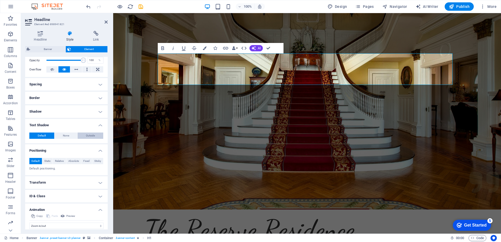
click at [87, 135] on span "Outside" at bounding box center [90, 136] width 9 height 6
type input "rgba(0, 0, 0, 0.2)"
type input "2"
type input "4"
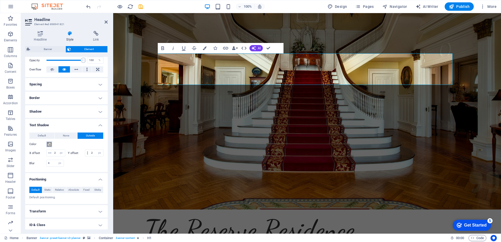
click at [50, 145] on span at bounding box center [49, 144] width 4 height 4
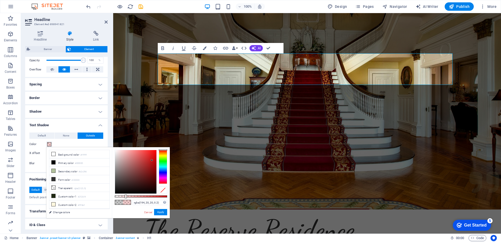
click at [152, 160] on div at bounding box center [135, 171] width 41 height 43
click at [152, 171] on div at bounding box center [135, 171] width 41 height 43
click at [152, 179] on div at bounding box center [135, 171] width 41 height 43
click at [153, 155] on div at bounding box center [135, 171] width 41 height 43
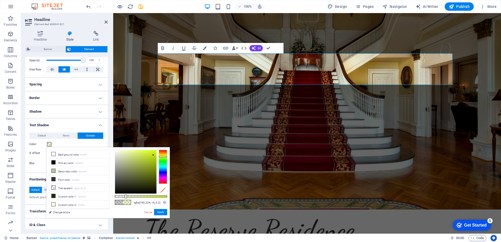
click at [163, 156] on div at bounding box center [163, 167] width 8 height 34
type input "rgba(208, 246, 19, 0.2)"
click at [153, 151] on div at bounding box center [135, 171] width 41 height 43
click at [163, 214] on button "Apply" at bounding box center [160, 212] width 13 height 6
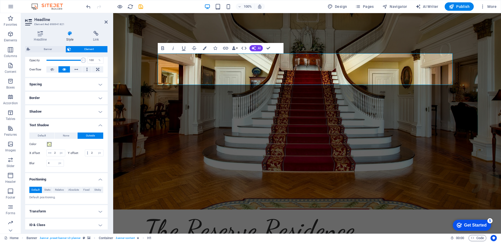
click at [52, 111] on h4 "Shadow" at bounding box center [66, 111] width 83 height 13
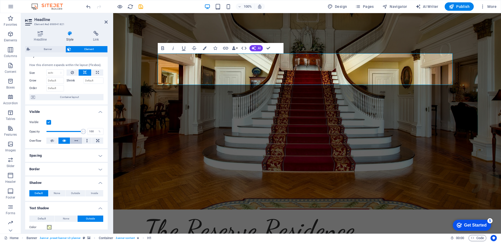
scroll to position [0, 0]
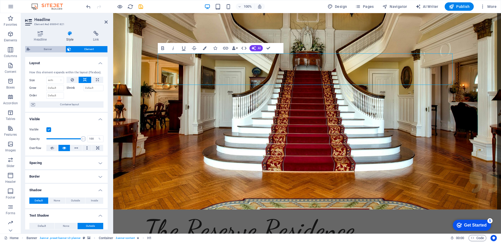
click at [43, 50] on span "Banner" at bounding box center [48, 49] width 32 height 6
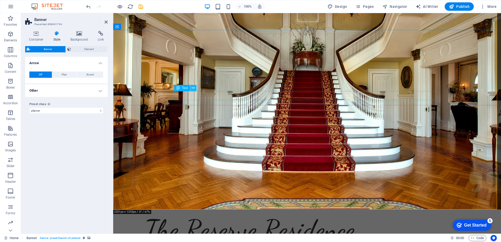
click at [194, 89] on icon at bounding box center [193, 88] width 3 height 6
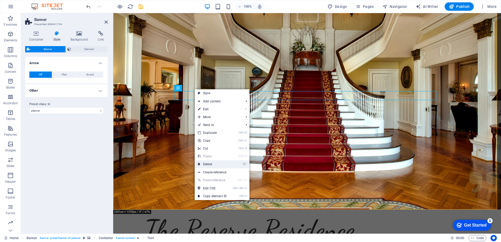
click at [207, 164] on link "⌦ Delete" at bounding box center [212, 164] width 35 height 8
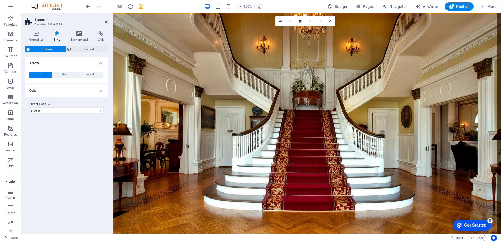
click at [10, 178] on icon "button" at bounding box center [10, 175] width 6 height 6
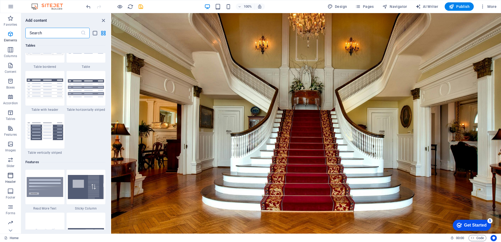
scroll to position [3155, 0]
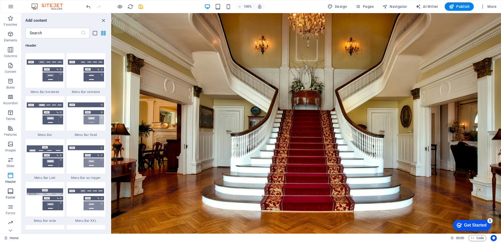
click at [9, 192] on icon "button" at bounding box center [10, 191] width 6 height 6
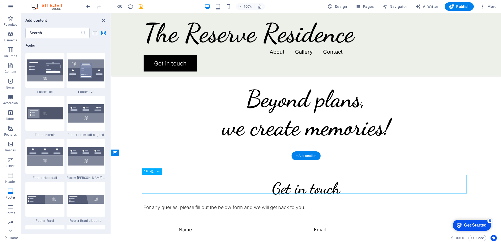
scroll to position [747, 0]
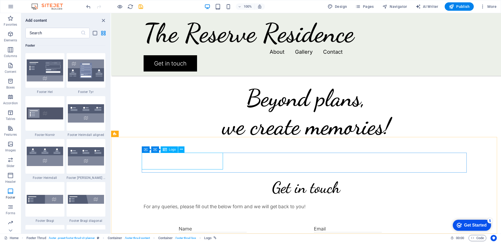
click at [172, 150] on span "Logo" at bounding box center [172, 149] width 7 height 3
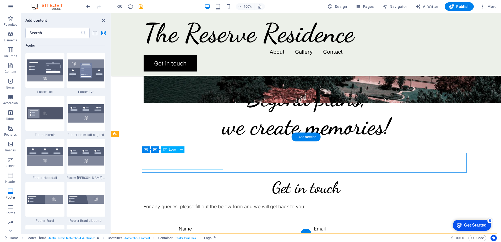
select select "px"
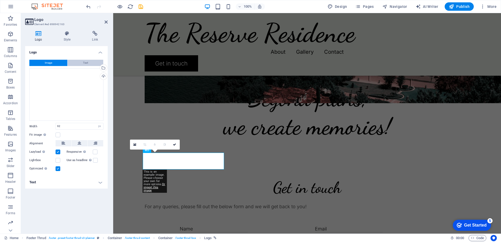
click at [93, 61] on button "Text" at bounding box center [86, 63] width 36 height 6
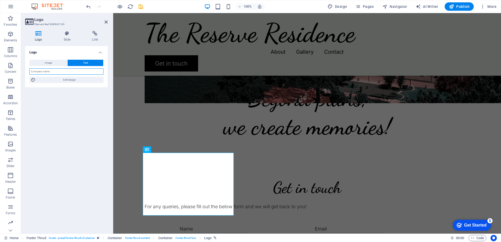
click at [56, 73] on input "text" at bounding box center [66, 71] width 74 height 6
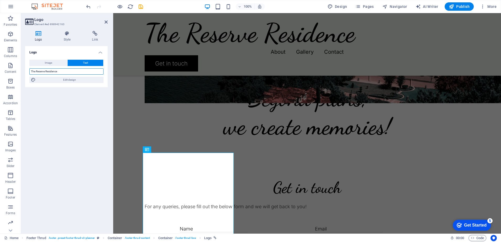
type input "The Reserve Residence"
click at [57, 125] on div "Logo Image Text Drag files here, click to choose files or select files from Fil…" at bounding box center [66, 137] width 83 height 183
click at [73, 80] on span "Edit design" at bounding box center [69, 80] width 65 height 6
select select "px"
select select "300"
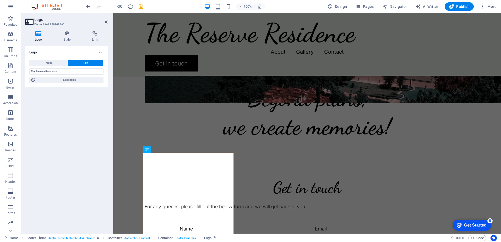
select select "px"
select select "600"
select select "px"
select select "rem"
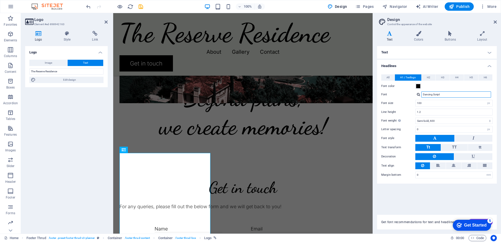
click at [461, 94] on input "Dancing Script" at bounding box center [456, 94] width 70 height 6
click at [418, 95] on div at bounding box center [418, 94] width 3 height 3
click at [440, 102] on div "Dancing Script" at bounding box center [457, 102] width 69 height 6
click at [441, 189] on div "Text Standard Bold Links Font color Font Inter Font size 18 rem px Line height …" at bounding box center [437, 127] width 120 height 162
click at [439, 166] on icon at bounding box center [438, 165] width 4 height 6
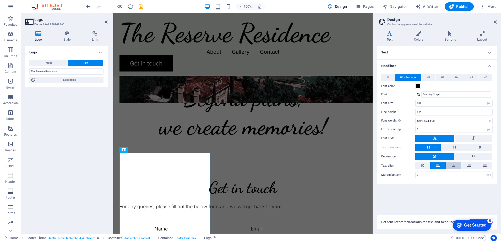
click at [455, 166] on button at bounding box center [453, 165] width 15 height 7
click at [423, 167] on icon at bounding box center [422, 165] width 3 height 6
click at [471, 139] on button at bounding box center [474, 138] width 38 height 7
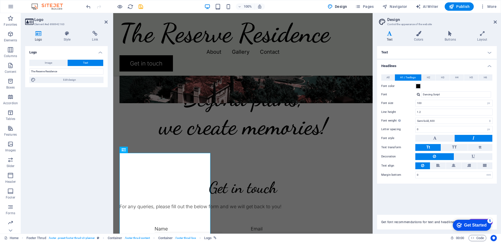
click at [449, 203] on div "Text Standard Bold Links Font color Font Inter Font size 18 rem px Line height …" at bounding box center [437, 127] width 120 height 162
click at [421, 35] on icon at bounding box center [418, 33] width 29 height 5
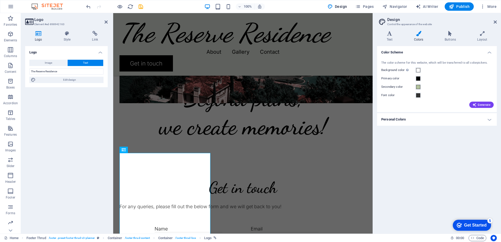
click at [440, 176] on div "Color Scheme The color scheme for this website, which will be transferred to al…" at bounding box center [437, 137] width 120 height 183
click at [495, 22] on icon at bounding box center [495, 22] width 3 height 4
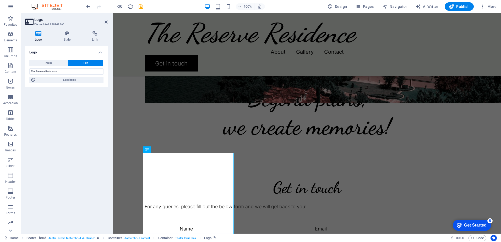
click at [82, 118] on div "Logo Image Text Drag files here, click to choose files or select files from Fil…" at bounding box center [66, 137] width 83 height 183
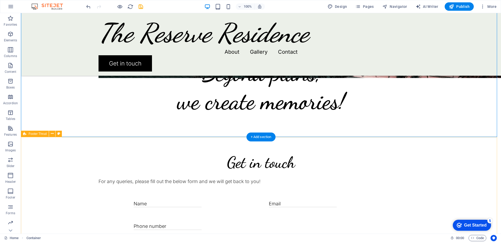
scroll to position [838, 0]
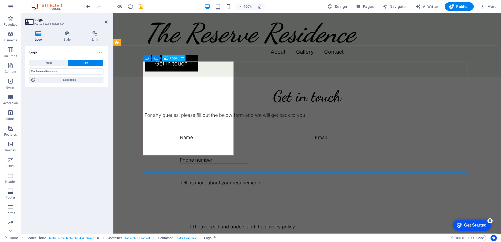
click at [52, 63] on button "Image" at bounding box center [48, 63] width 38 height 6
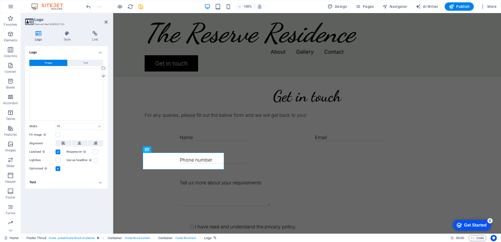
scroll to position [747, 0]
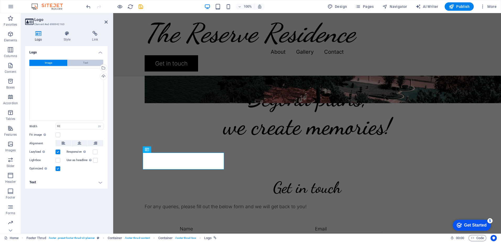
click at [83, 63] on button "Text" at bounding box center [86, 63] width 36 height 6
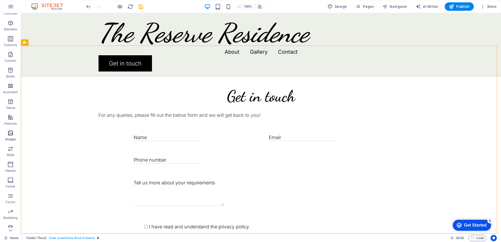
scroll to position [15, 0]
click at [495, 6] on span "More" at bounding box center [488, 6] width 17 height 5
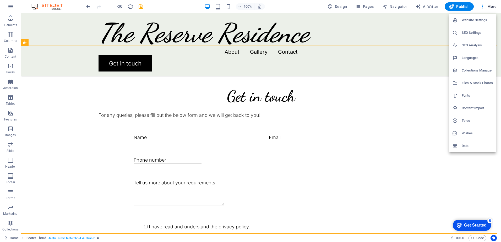
click at [473, 20] on h6 "Website Settings" at bounding box center [477, 20] width 31 height 6
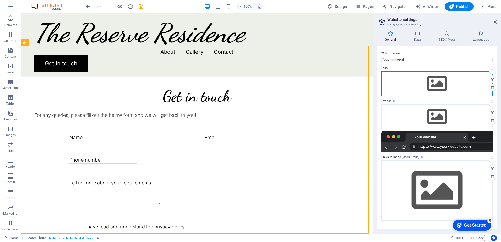
click at [435, 84] on div "Drag files here, click to choose files or select files from Files or our free s…" at bounding box center [436, 83] width 111 height 25
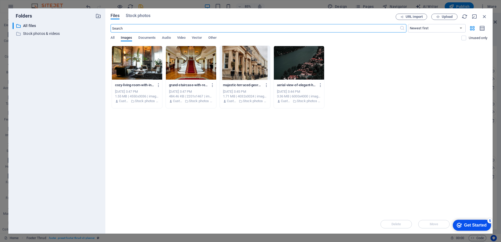
scroll to position [799, 0]
click at [442, 16] on span "Upload" at bounding box center [447, 16] width 11 height 3
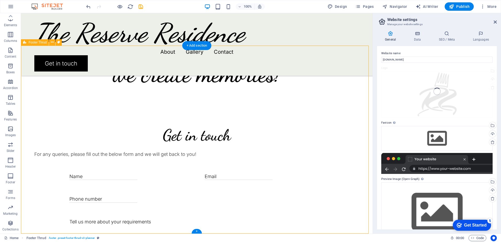
scroll to position [838, 0]
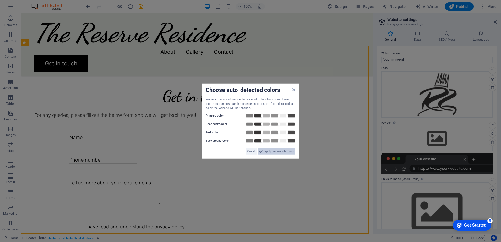
click at [281, 151] on span "Apply new website colors" at bounding box center [278, 151] width 29 height 6
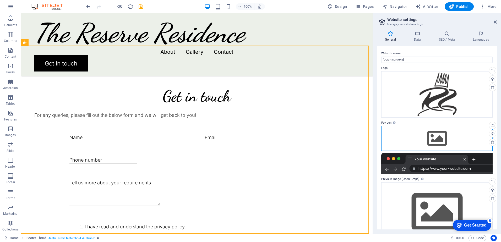
click at [436, 139] on div "Drag files here, click to choose files or select files from Files or our free s…" at bounding box center [436, 138] width 111 height 25
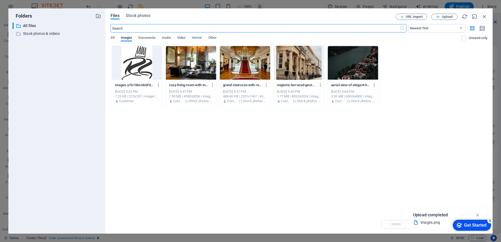
scroll to position [799, 0]
click at [134, 69] on div at bounding box center [137, 63] width 50 height 34
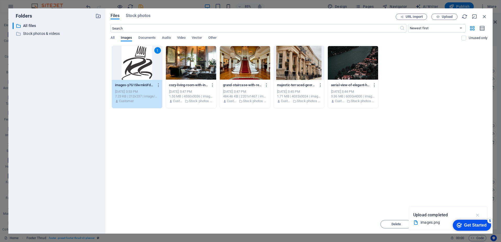
click at [477, 215] on icon "button" at bounding box center [478, 215] width 6 height 6
click at [477, 225] on div "Get Started" at bounding box center [475, 225] width 23 height 5
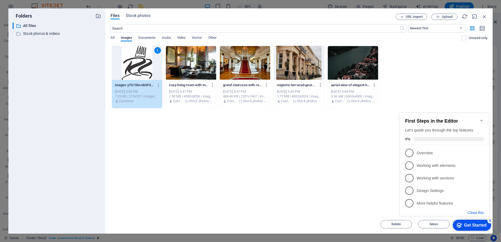
click at [475, 212] on button "Close this" at bounding box center [476, 213] width 16 height 4
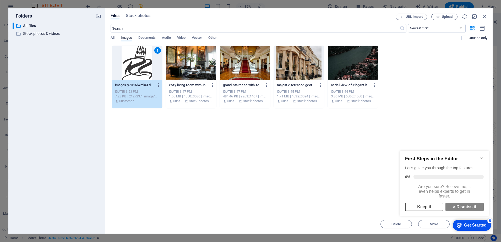
click at [425, 209] on link "Keep it" at bounding box center [424, 207] width 38 height 8
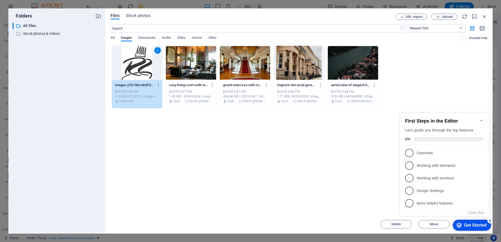
click at [340, 166] on div "Drop files here to upload them instantly 1 images-y7G15lwmk6FdAnf37VVcdA.png im…" at bounding box center [299, 130] width 377 height 169
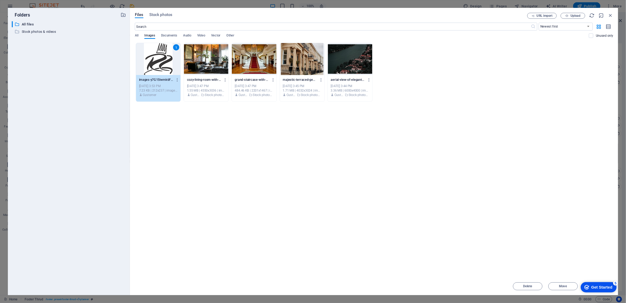
scroll to position [757, 0]
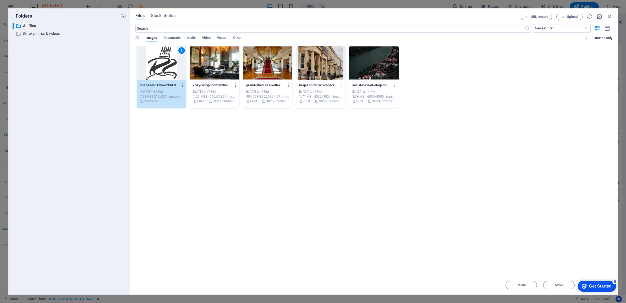
click at [168, 65] on div "1" at bounding box center [162, 63] width 50 height 34
click at [168, 65] on div at bounding box center [162, 63] width 50 height 34
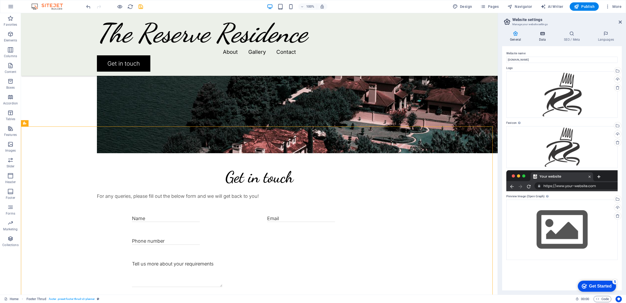
click at [501, 37] on h4 "Data" at bounding box center [543, 36] width 25 height 11
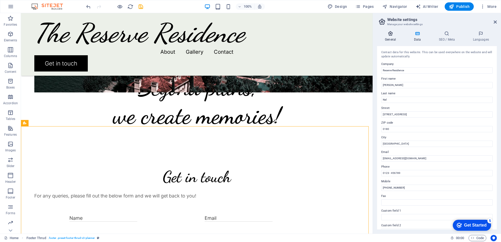
click at [390, 32] on icon at bounding box center [390, 33] width 27 height 5
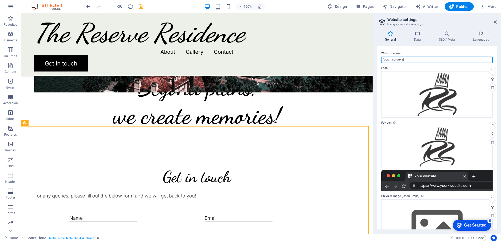
drag, startPoint x: 437, startPoint y: 74, endPoint x: 371, endPoint y: 58, distance: 67.8
type input "The Reserve Residence"
click at [419, 40] on h4 "Data" at bounding box center [418, 36] width 25 height 11
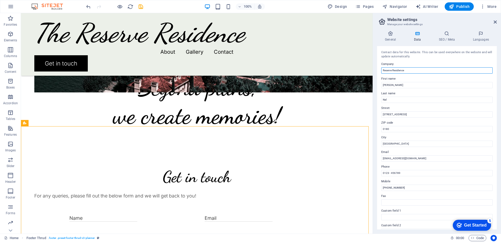
click at [383, 70] on input "Reserve Residence" at bounding box center [436, 70] width 111 height 6
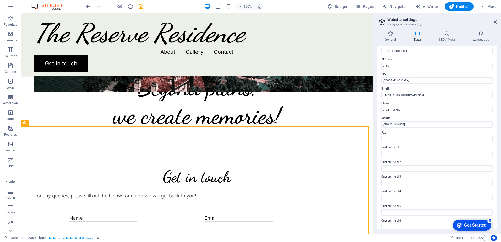
scroll to position [68, 0]
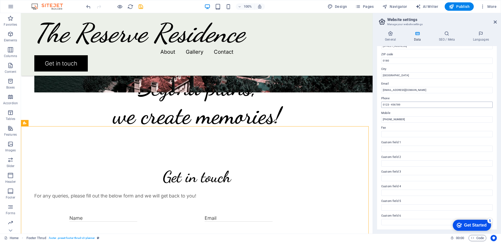
type input "The Reserve Residence"
drag, startPoint x: 424, startPoint y: 117, endPoint x: 370, endPoint y: 102, distance: 55.8
click at [447, 37] on h4 "SEO / Meta" at bounding box center [448, 36] width 34 height 11
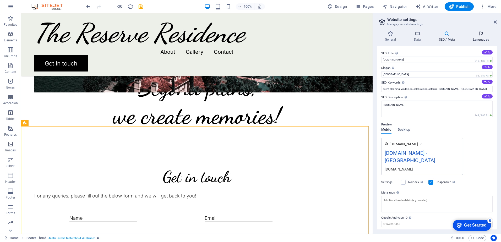
click at [478, 35] on icon at bounding box center [481, 33] width 32 height 5
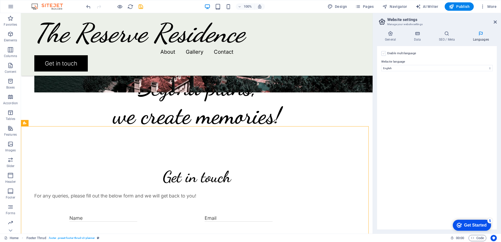
click at [383, 53] on label at bounding box center [383, 53] width 5 height 5
click at [0, 0] on input "Enable multilanguage To disable multilanguage delete all languages until only o…" at bounding box center [0, 0] width 0 height 0
select select
click at [383, 53] on label at bounding box center [383, 53] width 5 height 5
click at [0, 0] on input "Enable multilanguage To disable multilanguage delete all languages until only o…" at bounding box center [0, 0] width 0 height 0
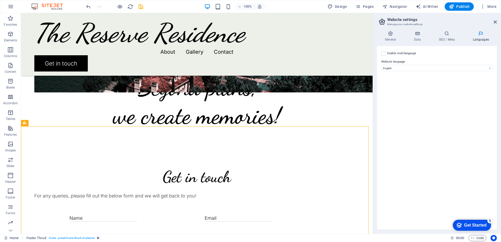
drag, startPoint x: 467, startPoint y: 124, endPoint x: 467, endPoint y: 121, distance: 3.7
click at [467, 124] on div "Enable multilanguage To disable multilanguage delete all languages until only o…" at bounding box center [437, 137] width 120 height 183
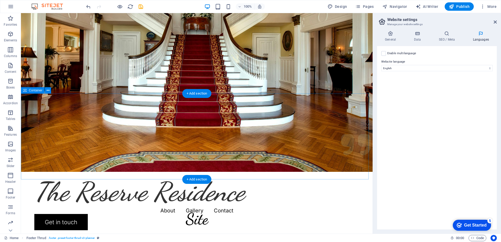
scroll to position [50, 0]
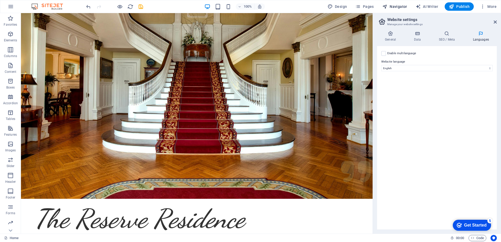
click at [396, 6] on span "Navigator" at bounding box center [394, 6] width 25 height 5
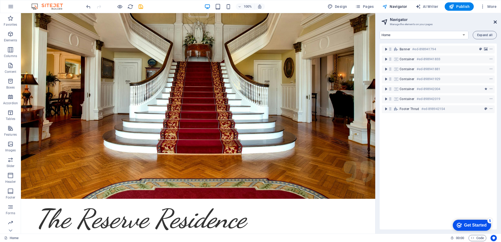
drag, startPoint x: 494, startPoint y: 23, endPoint x: 469, endPoint y: 10, distance: 27.9
click at [494, 23] on icon at bounding box center [495, 22] width 3 height 4
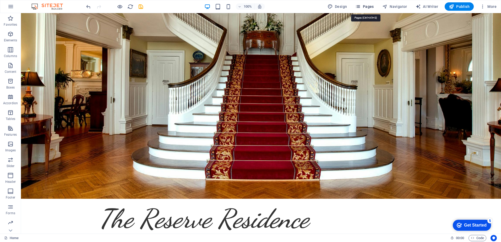
click at [367, 6] on span "Pages" at bounding box center [364, 6] width 18 height 5
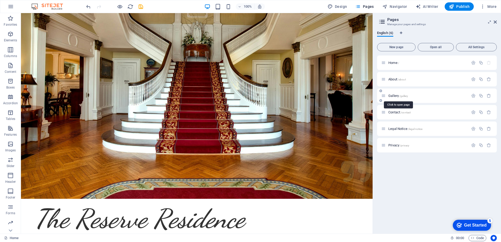
click at [393, 95] on span "Gallery /gallery" at bounding box center [398, 96] width 20 height 4
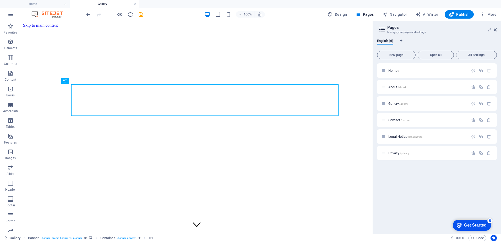
scroll to position [0, 0]
click at [80, 119] on icon at bounding box center [80, 119] width 3 height 6
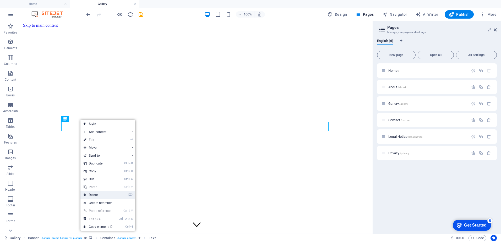
click at [96, 195] on link "⌦ Delete" at bounding box center [97, 195] width 35 height 8
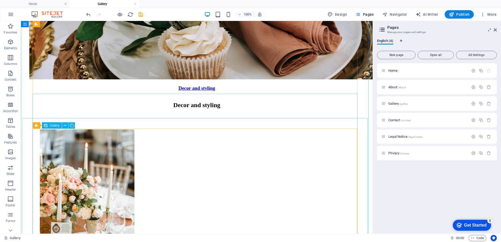
scroll to position [367, 0]
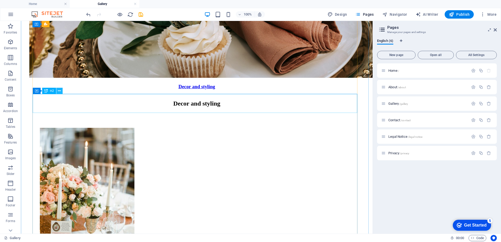
click at [60, 91] on icon at bounding box center [59, 91] width 3 height 6
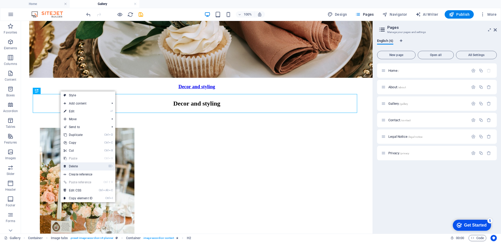
drag, startPoint x: 72, startPoint y: 165, endPoint x: 158, endPoint y: 121, distance: 96.8
click at [72, 165] on link "⌦ Delete" at bounding box center [78, 166] width 35 height 8
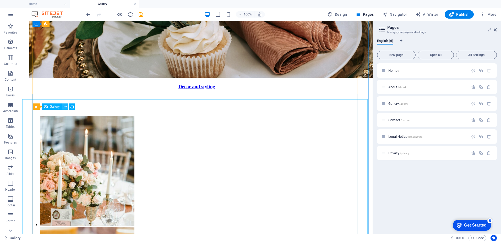
click at [65, 106] on icon at bounding box center [65, 107] width 3 height 6
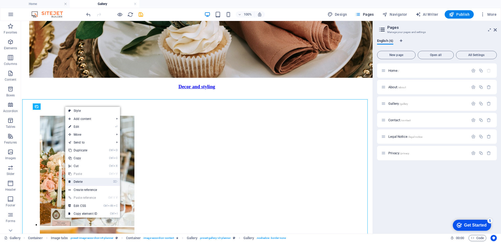
drag, startPoint x: 81, startPoint y: 183, endPoint x: 70, endPoint y: 160, distance: 25.1
click at [81, 183] on link "⌦ Delete" at bounding box center [82, 182] width 35 height 8
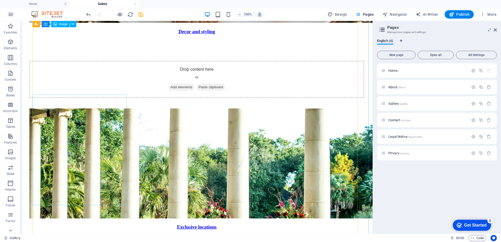
scroll to position [419, 0]
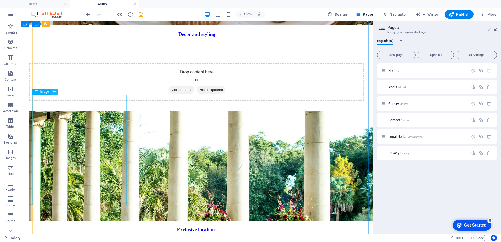
click at [54, 92] on icon at bounding box center [54, 92] width 3 height 6
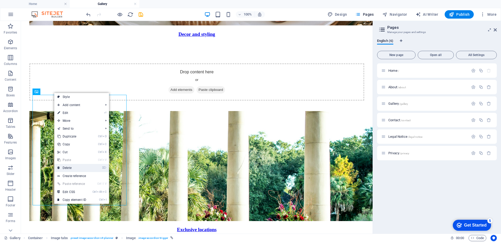
click at [71, 167] on link "⌦ Delete" at bounding box center [71, 168] width 35 height 8
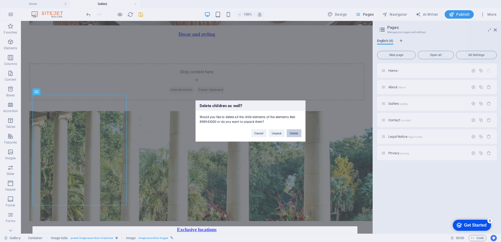
click at [295, 134] on button "Delete" at bounding box center [294, 133] width 15 height 8
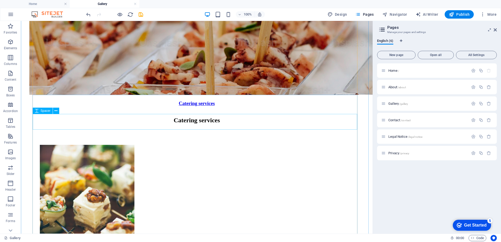
scroll to position [542, 0]
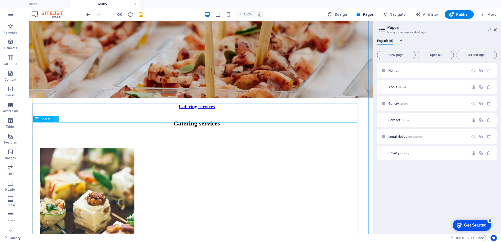
click at [55, 120] on icon at bounding box center [55, 120] width 3 height 6
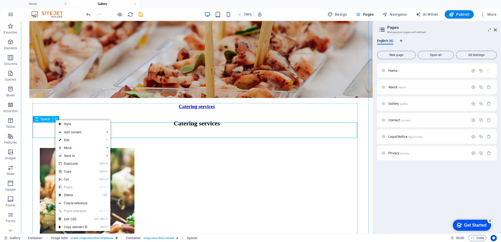
click at [47, 134] on div at bounding box center [196, 140] width 335 height 16
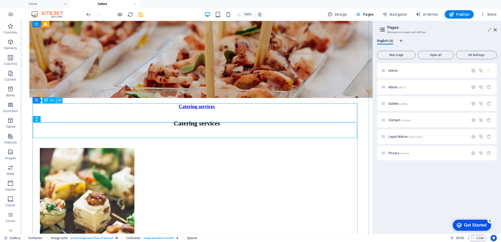
click at [60, 100] on icon at bounding box center [59, 101] width 3 height 6
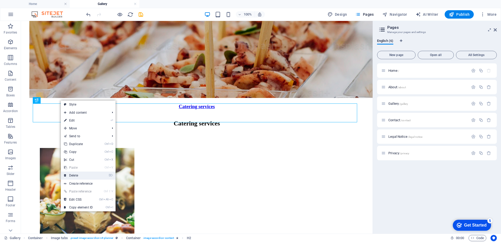
click at [78, 174] on link "⌦ Delete" at bounding box center [78, 176] width 35 height 8
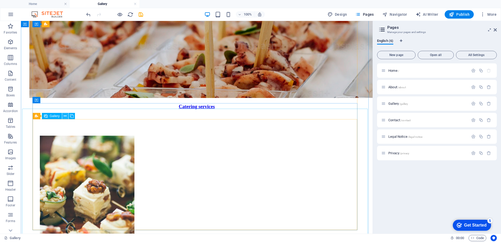
click at [65, 116] on icon at bounding box center [65, 116] width 3 height 6
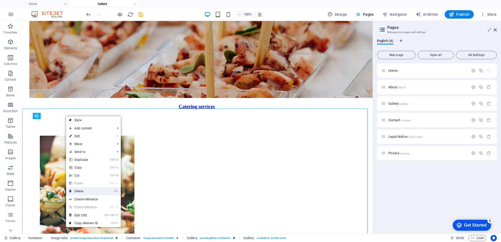
click at [84, 191] on link "⌦ Delete" at bounding box center [83, 191] width 35 height 8
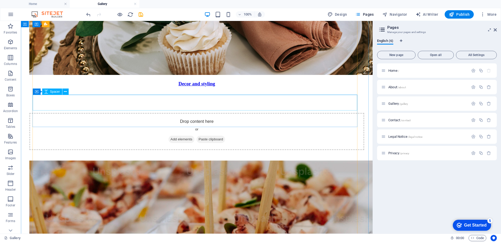
scroll to position [359, 0]
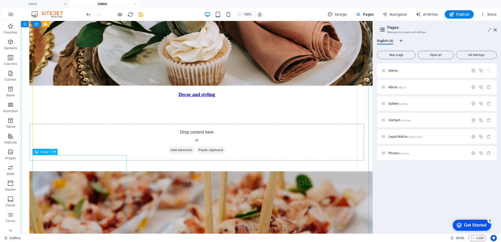
click at [55, 150] on icon at bounding box center [54, 152] width 3 height 6
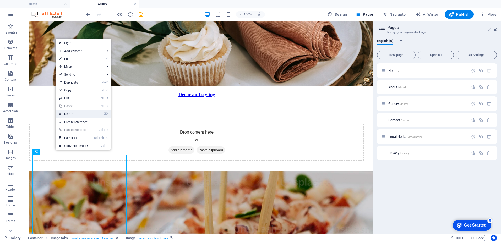
click at [69, 115] on link "⌦ Delete" at bounding box center [73, 114] width 35 height 8
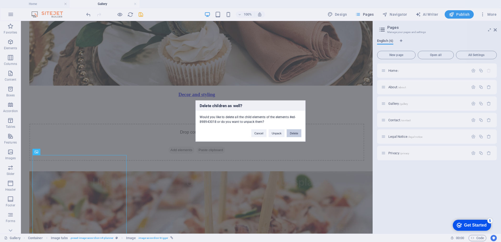
click at [294, 132] on button "Delete" at bounding box center [294, 133] width 15 height 8
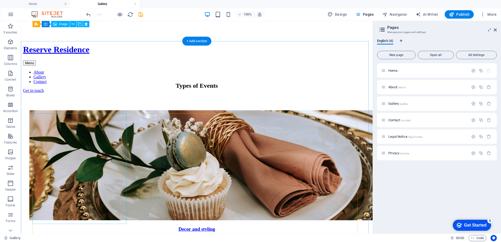
scroll to position [176, 0]
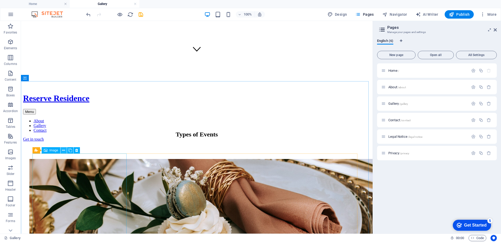
click at [63, 150] on icon at bounding box center [63, 151] width 3 height 6
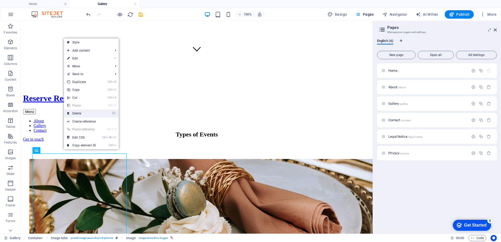
click at [77, 112] on link "⌦ Delete" at bounding box center [81, 114] width 35 height 8
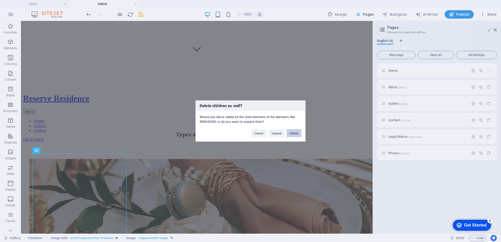
click at [297, 133] on button "Delete" at bounding box center [294, 133] width 15 height 8
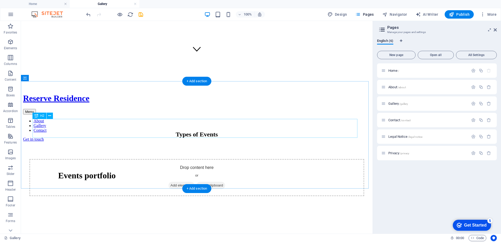
click at [226, 131] on div "Types of Events" at bounding box center [196, 134] width 335 height 7
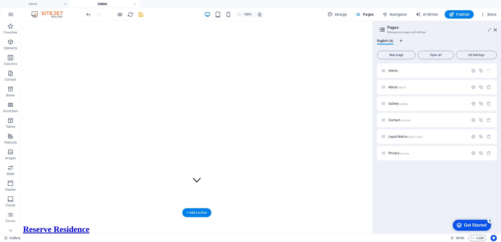
scroll to position [0, 0]
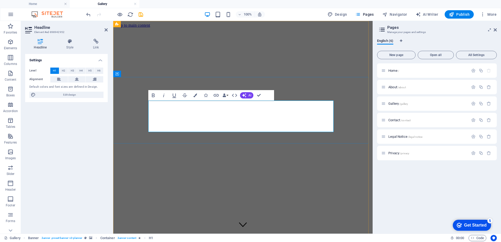
drag, startPoint x: 228, startPoint y: 120, endPoint x: 171, endPoint y: 116, distance: 57.8
click at [129, 28] on figure at bounding box center [242, 28] width 255 height 0
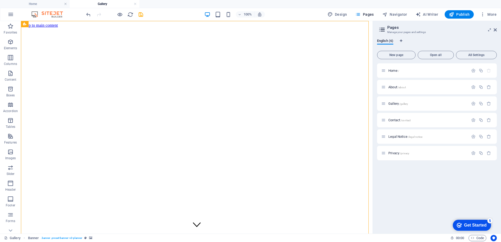
click at [76, 28] on figure at bounding box center [196, 28] width 347 height 0
click at [141, 28] on figure at bounding box center [196, 28] width 347 height 0
select select "px"
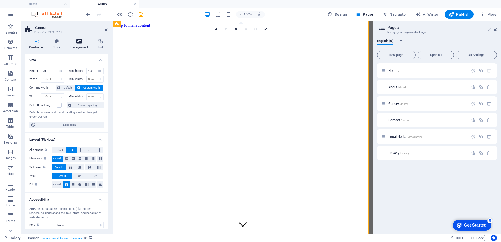
click at [75, 45] on h4 "Background" at bounding box center [81, 44] width 28 height 11
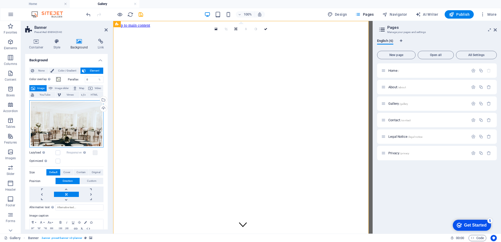
click at [63, 132] on div "Drag files here, click to choose files or select files from Files or our free s…" at bounding box center [66, 123] width 74 height 47
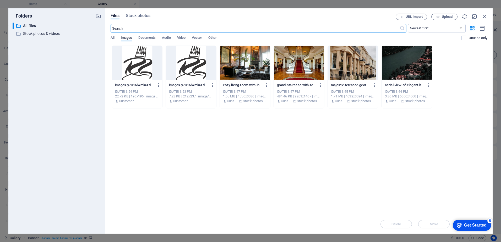
click at [250, 65] on div at bounding box center [245, 63] width 50 height 34
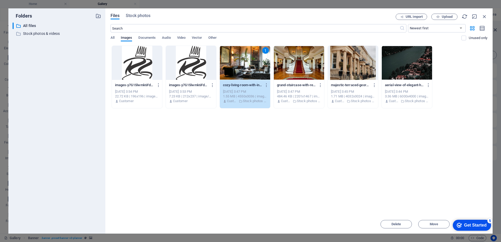
click at [245, 68] on div "1" at bounding box center [245, 63] width 50 height 34
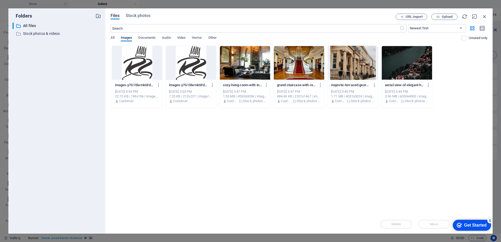
click at [245, 68] on div at bounding box center [245, 63] width 50 height 34
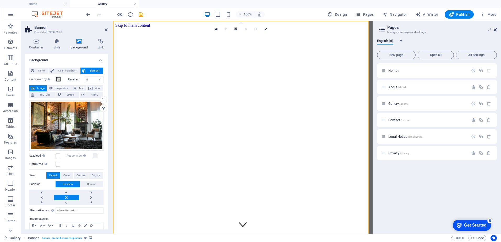
click at [494, 31] on icon at bounding box center [495, 30] width 3 height 4
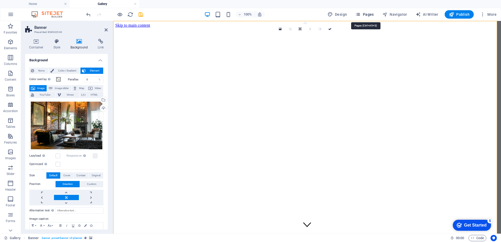
click at [369, 14] on span "Pages" at bounding box center [364, 14] width 18 height 5
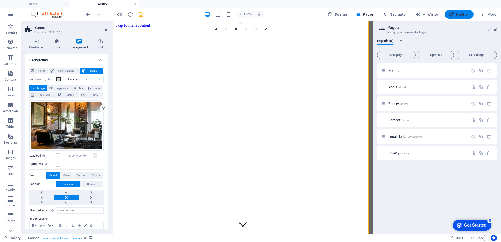
click at [463, 16] on span "Publish" at bounding box center [459, 14] width 21 height 5
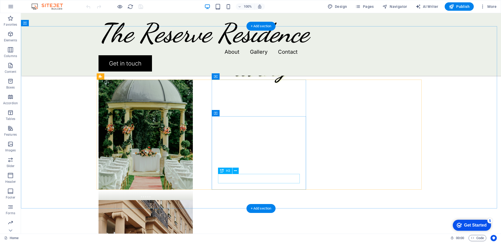
scroll to position [314, 0]
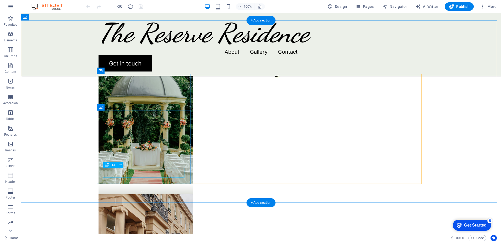
click at [146, 184] on div "....." at bounding box center [146, 188] width 82 height 9
click at [148, 184] on div "....." at bounding box center [146, 188] width 82 height 9
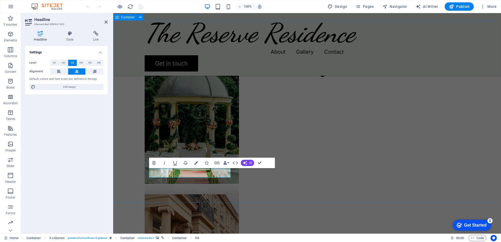
click at [124, 156] on div "Our Properties Steenbok .... ....." at bounding box center [307, 231] width 388 height 423
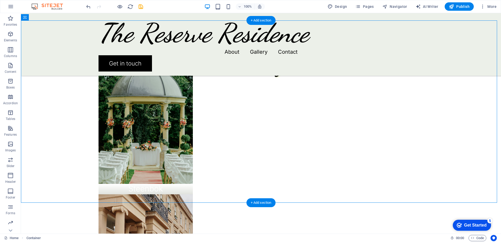
click at [159, 105] on figure at bounding box center [146, 129] width 94 height 110
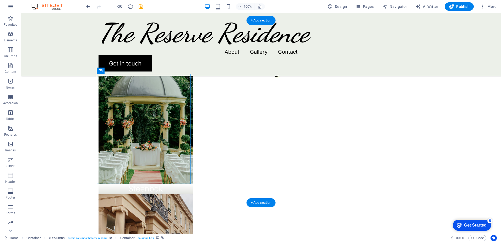
click at [159, 105] on figure at bounding box center [146, 129] width 94 height 110
select select "px"
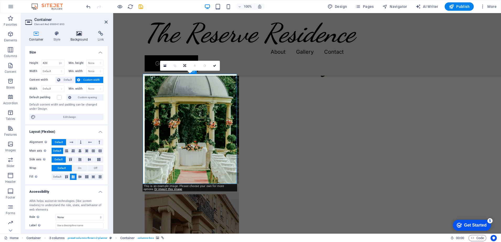
click at [78, 35] on icon at bounding box center [79, 33] width 25 height 5
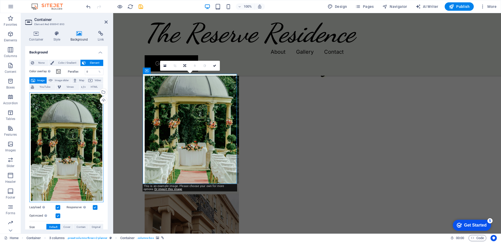
click at [74, 125] on div "Drag files here, click to choose files or select files from Files or our free s…" at bounding box center [66, 147] width 74 height 110
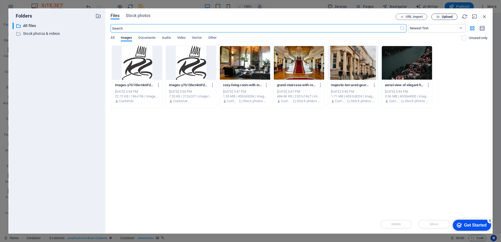
click at [444, 16] on span "Upload" at bounding box center [447, 16] width 11 height 3
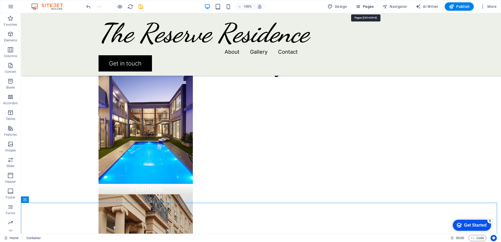
click at [370, 5] on span "Pages" at bounding box center [364, 6] width 18 height 5
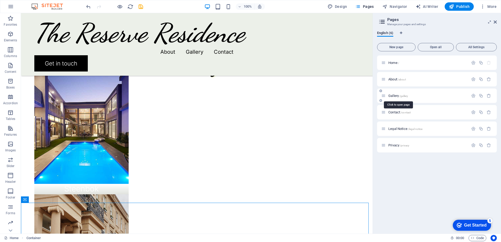
click at [390, 95] on span "Gallery /gallery" at bounding box center [398, 96] width 20 height 4
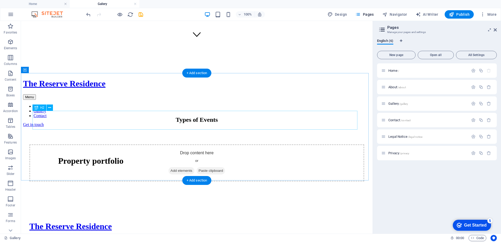
scroll to position [183, 0]
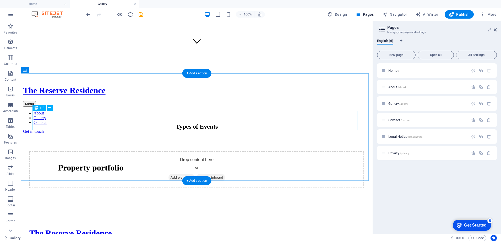
click at [181, 123] on div "Types of Events" at bounding box center [196, 126] width 335 height 7
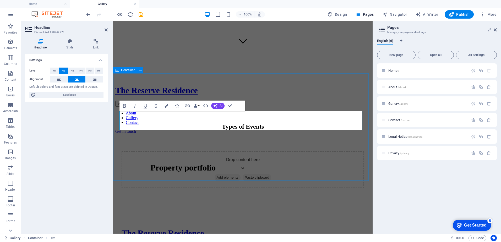
click at [319, 95] on div "Types of Events Drop content here or Add elements Paste clipboard" at bounding box center [242, 143] width 255 height 127
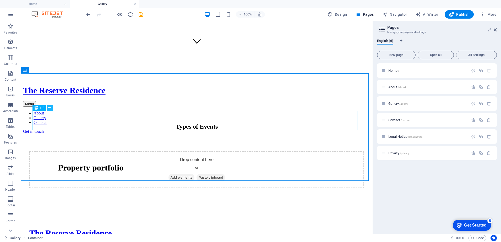
click at [49, 108] on icon at bounding box center [49, 108] width 3 height 6
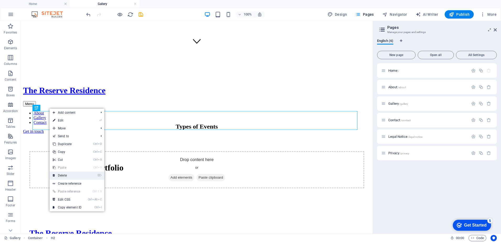
click at [66, 175] on link "⌦ Delete" at bounding box center [67, 176] width 35 height 8
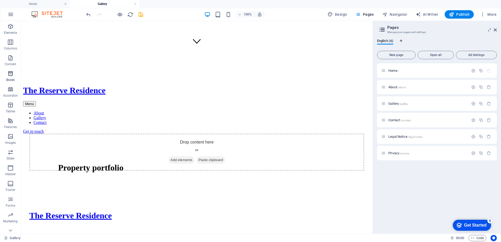
scroll to position [23, 0]
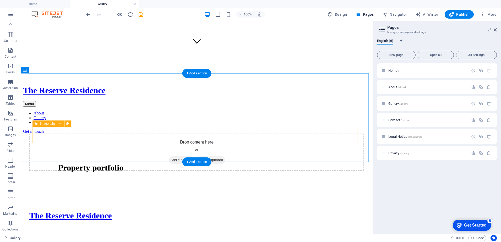
drag, startPoint x: 31, startPoint y: 152, endPoint x: 191, endPoint y: 134, distance: 161.2
drag, startPoint x: 30, startPoint y: 150, endPoint x: 105, endPoint y: 123, distance: 79.6
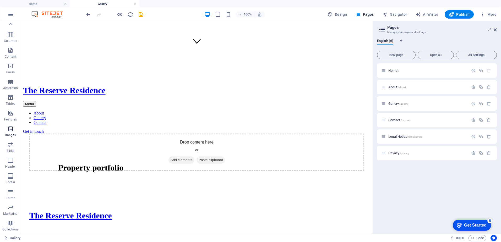
click at [10, 130] on icon "button" at bounding box center [10, 129] width 6 height 6
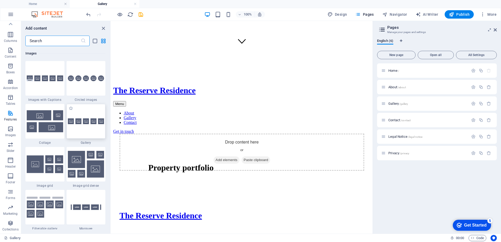
scroll to position [2630, 0]
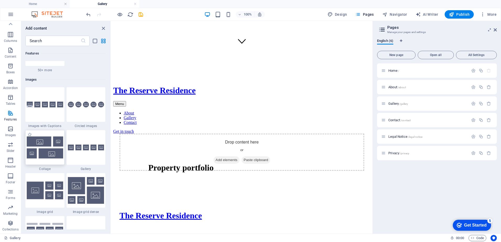
click at [41, 147] on img at bounding box center [45, 147] width 36 height 22
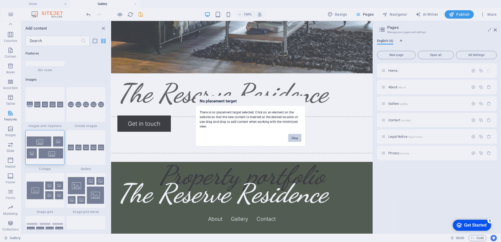
click at [294, 138] on button "Okay" at bounding box center [294, 138] width 13 height 8
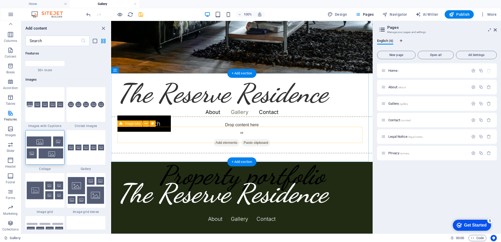
click at [241, 133] on div "Drop content here or Add elements Paste clipboard" at bounding box center [242, 134] width 270 height 37
click at [234, 133] on div "Drop content here or Add elements Paste clipboard" at bounding box center [242, 134] width 270 height 37
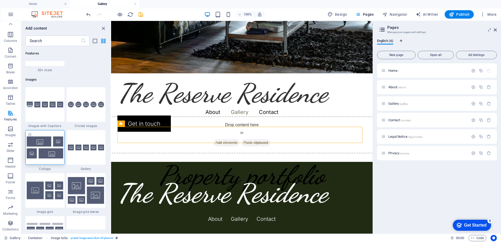
click at [52, 149] on img at bounding box center [45, 147] width 36 height 22
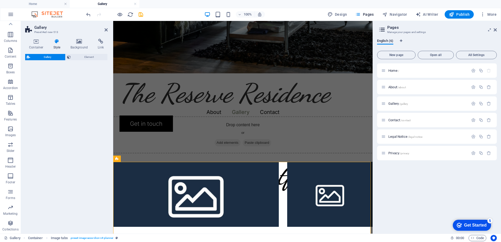
select select "rem"
select select "preset-gallery-v3-collage"
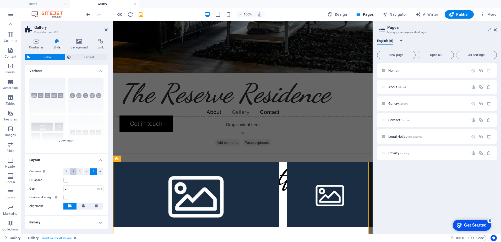
click at [74, 172] on button "2" at bounding box center [73, 171] width 7 height 6
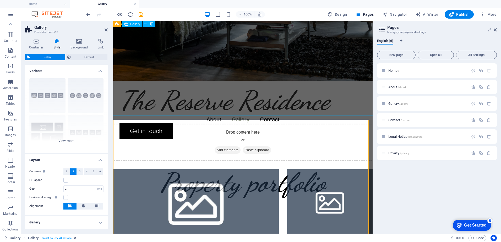
scroll to position [157, 0]
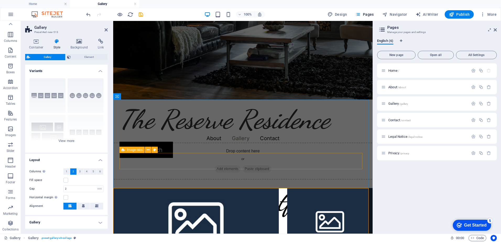
click at [183, 164] on div "Drop content here or Add elements Paste clipboard" at bounding box center [243, 161] width 268 height 37
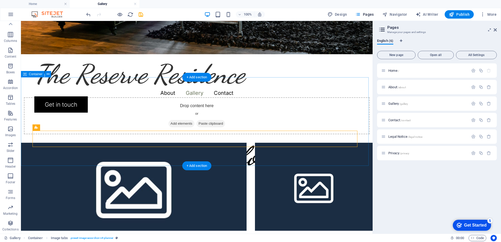
scroll to position [210, 0]
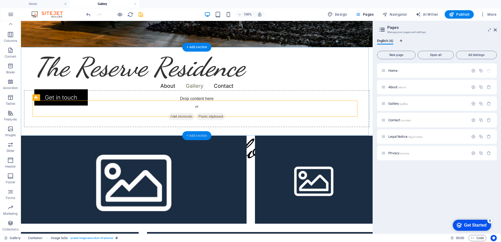
click at [194, 134] on div "+ Add section" at bounding box center [196, 135] width 29 height 9
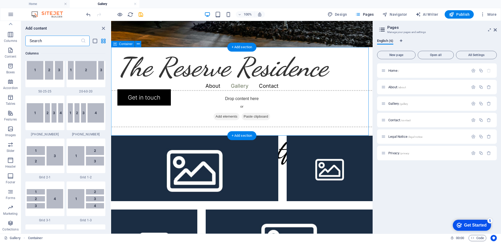
scroll to position [917, 0]
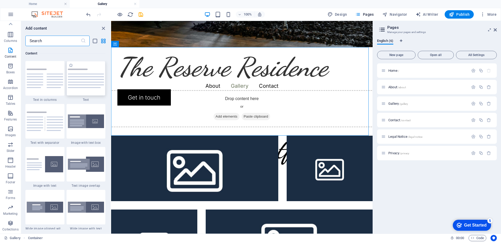
click at [94, 91] on div at bounding box center [86, 78] width 39 height 35
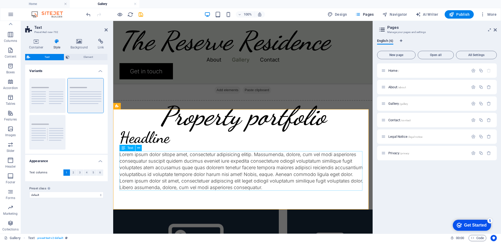
scroll to position [236, 0]
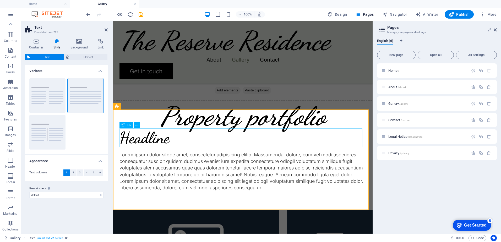
click at [166, 137] on div "Headline" at bounding box center [242, 137] width 247 height 19
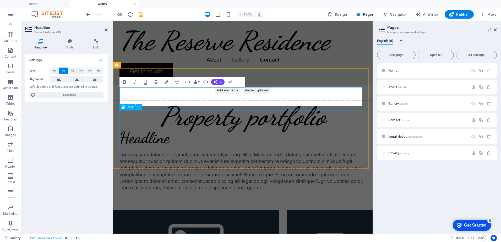
scroll to position [277, 0]
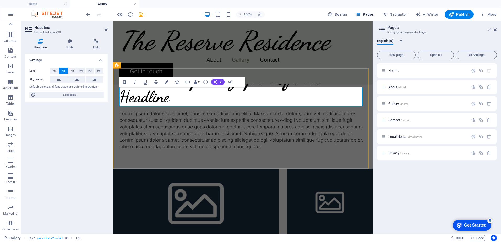
click at [161, 100] on h2 "Headline" at bounding box center [242, 96] width 247 height 19
click at [161, 99] on h2 "Headline" at bounding box center [242, 96] width 247 height 19
click at [315, 154] on div "Steenbok Lorem ipsum dolor sitope amet, consectetur adipisicing elitip. [PERSON…" at bounding box center [242, 118] width 259 height 100
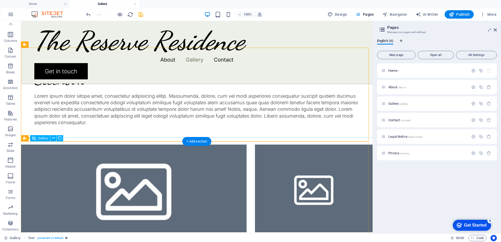
scroll to position [303, 0]
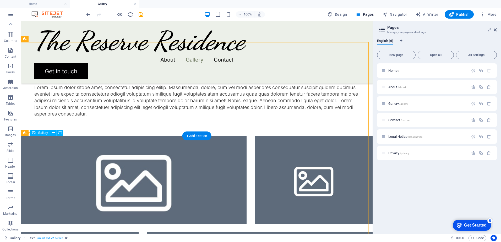
click at [189, 171] on li at bounding box center [134, 180] width 226 height 88
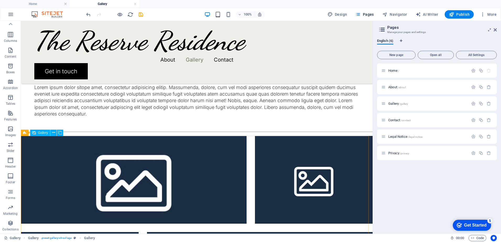
click at [42, 134] on span "Gallery" at bounding box center [43, 132] width 10 height 3
select select "4"
select select "px"
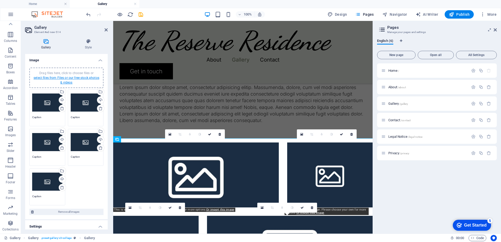
click at [58, 77] on link "select files from Files or our free stock photos & videos" at bounding box center [67, 80] width 66 height 8
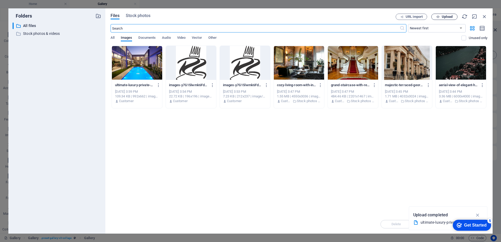
click at [445, 17] on span "Upload" at bounding box center [447, 16] width 11 height 3
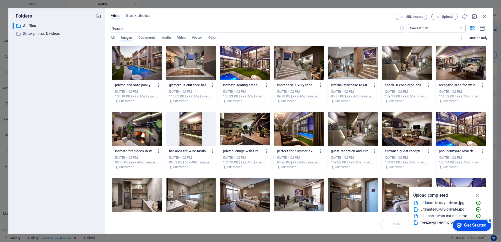
click at [146, 70] on div at bounding box center [137, 63] width 50 height 34
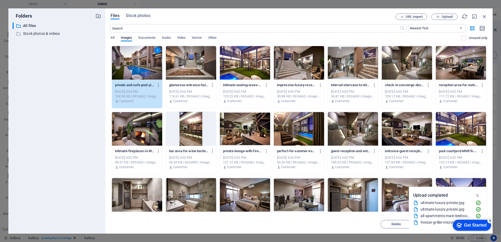
click at [185, 64] on div at bounding box center [191, 63] width 50 height 34
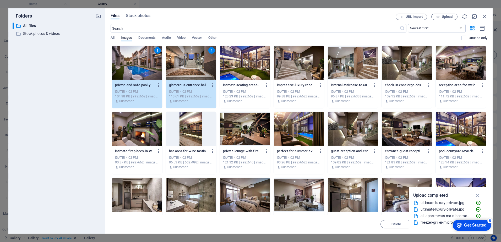
click at [246, 69] on div at bounding box center [245, 63] width 50 height 34
click at [297, 61] on div at bounding box center [299, 63] width 50 height 34
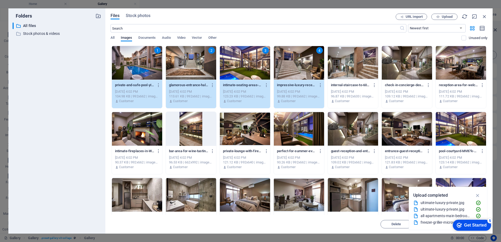
click at [354, 65] on div at bounding box center [353, 63] width 50 height 34
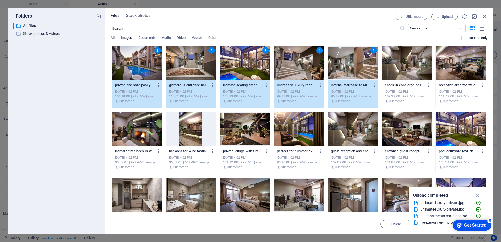
click at [410, 68] on div at bounding box center [407, 63] width 50 height 34
click at [460, 68] on div at bounding box center [461, 63] width 50 height 34
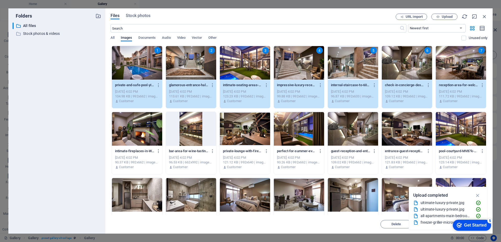
click at [458, 129] on div at bounding box center [461, 129] width 50 height 34
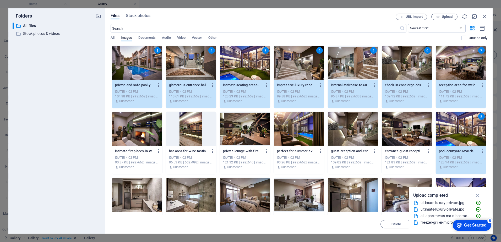
click at [406, 132] on div at bounding box center [407, 129] width 50 height 34
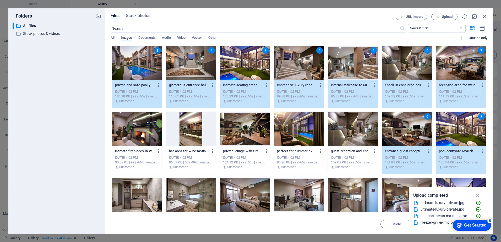
click at [353, 130] on div at bounding box center [353, 129] width 50 height 34
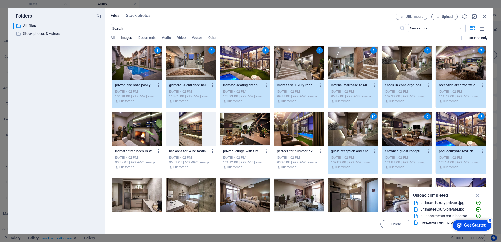
click at [296, 131] on div at bounding box center [299, 129] width 50 height 34
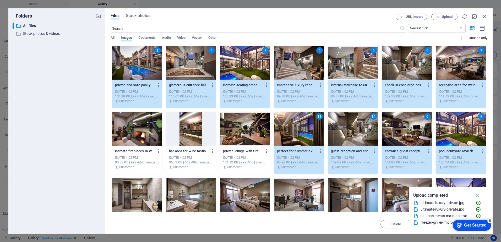
click at [234, 130] on div at bounding box center [245, 129] width 50 height 34
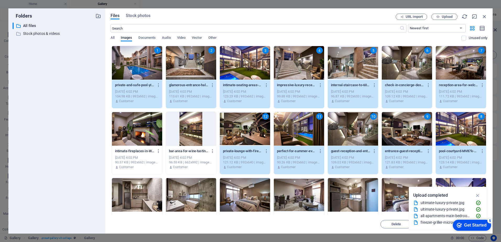
click at [193, 128] on div at bounding box center [191, 129] width 50 height 34
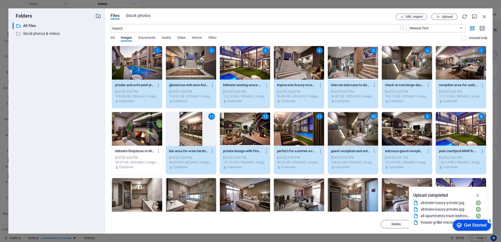
click at [138, 133] on div at bounding box center [137, 129] width 50 height 34
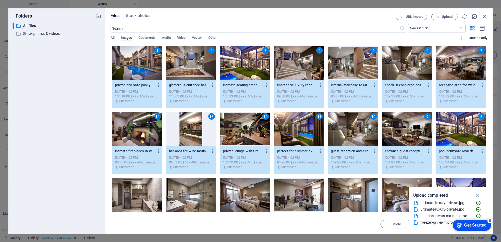
click at [144, 198] on div at bounding box center [137, 195] width 50 height 34
click at [197, 200] on div at bounding box center [191, 195] width 50 height 34
click at [255, 198] on div at bounding box center [245, 195] width 50 height 34
click at [294, 195] on div at bounding box center [299, 195] width 50 height 34
click at [352, 195] on div at bounding box center [353, 195] width 50 height 34
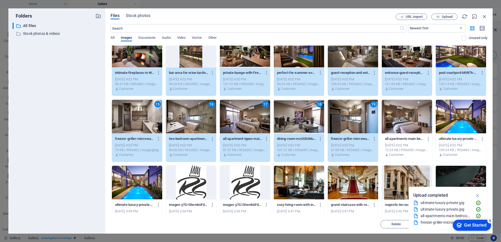
scroll to position [92, 0]
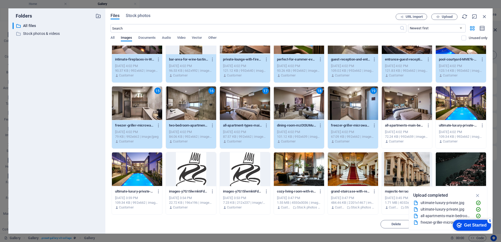
click at [398, 103] on div at bounding box center [407, 103] width 50 height 34
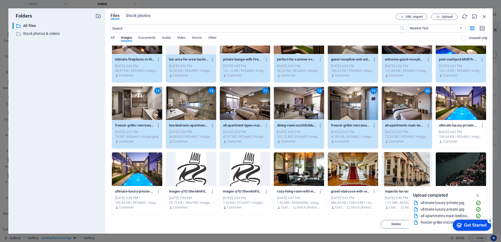
click at [474, 104] on div at bounding box center [461, 103] width 50 height 34
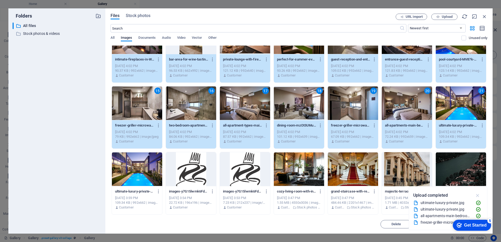
click at [478, 196] on icon "button" at bounding box center [478, 196] width 6 height 6
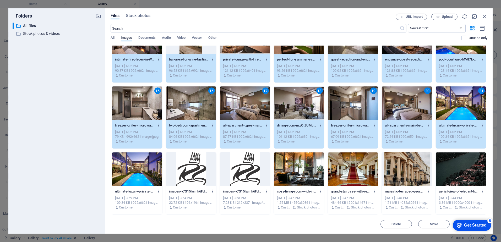
click at [472, 223] on div "Get Started" at bounding box center [475, 225] width 23 height 5
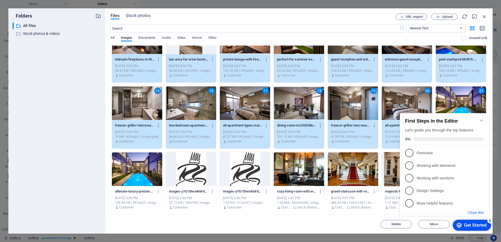
click at [476, 212] on button "Close this" at bounding box center [476, 213] width 16 height 4
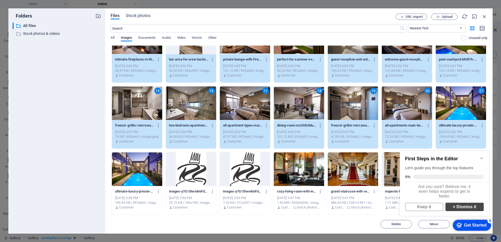
click at [462, 210] on link "× Dismiss it" at bounding box center [464, 207] width 38 height 8
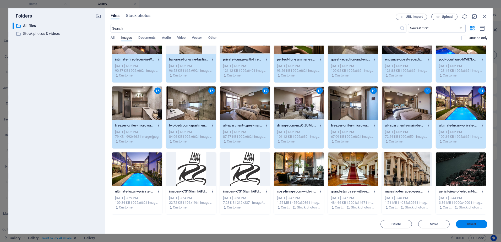
click at [475, 224] on span "Insert" at bounding box center [471, 224] width 9 height 3
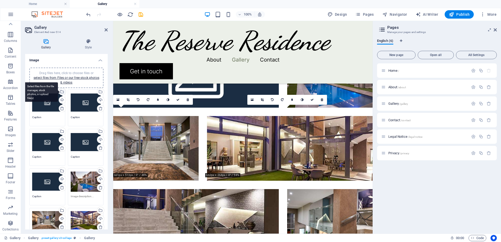
scroll to position [539, 0]
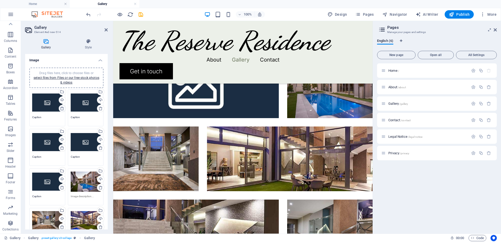
click at [61, 108] on icon at bounding box center [62, 108] width 4 height 4
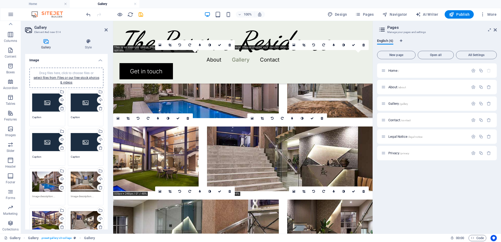
click at [61, 108] on icon at bounding box center [62, 108] width 4 height 4
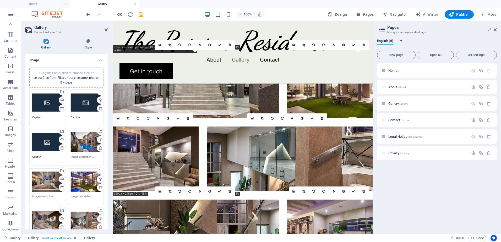
click at [61, 108] on icon at bounding box center [62, 108] width 4 height 4
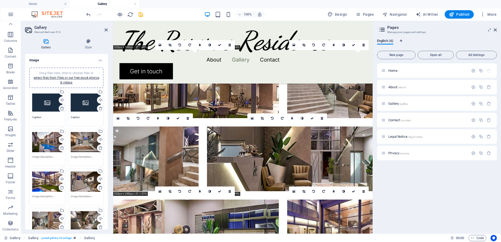
click at [61, 108] on icon at bounding box center [62, 108] width 4 height 4
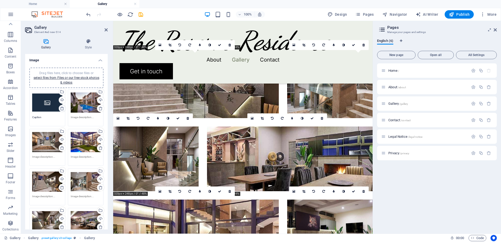
click at [61, 108] on icon at bounding box center [62, 108] width 4 height 4
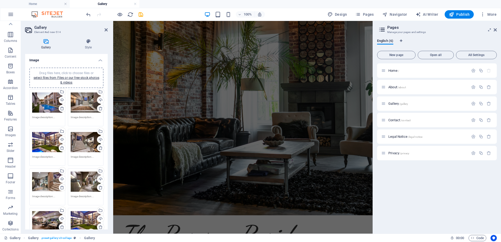
scroll to position [41, 0]
click at [456, 15] on span "Publish" at bounding box center [459, 14] width 21 height 5
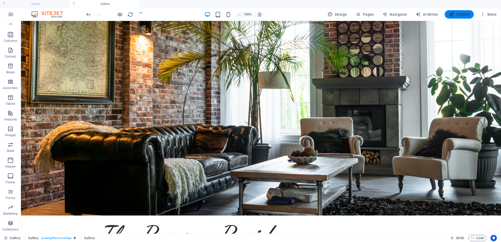
scroll to position [887, 0]
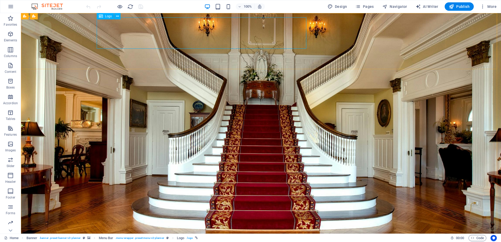
click at [106, 17] on span "Logo" at bounding box center [108, 16] width 7 height 3
select select "px"
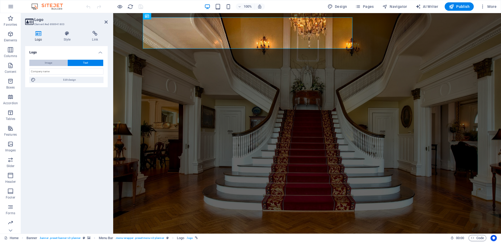
click at [50, 63] on span "Image" at bounding box center [48, 63] width 7 height 6
select select "DISABLED_OPTION_VALUE"
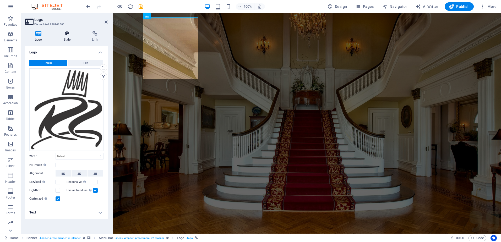
click at [65, 37] on h4 "Style" at bounding box center [68, 36] width 29 height 11
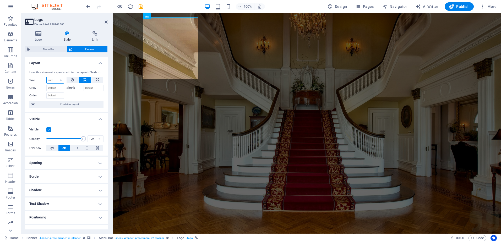
click at [53, 81] on select "Default auto px % 1/1 1/2 1/3 1/4 1/5 1/6 1/7 1/8 1/9 1/10" at bounding box center [55, 80] width 17 height 6
select select "1/1"
click at [56, 77] on select "Default auto px % 1/1 1/2 1/3 1/4 1/5 1/6 1/7 1/8 1/9 1/10" at bounding box center [55, 80] width 17 height 6
type input "100"
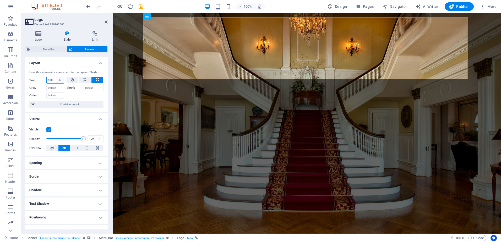
click at [58, 81] on select "Default auto px % 1/1 1/2 1/3 1/4 1/5 1/6 1/7 1/8 1/9 1/10" at bounding box center [59, 80] width 7 height 6
select select "auto"
click at [56, 77] on select "Default auto px % 1/1 1/2 1/3 1/4 1/5 1/6 1/7 1/8 1/9 1/10" at bounding box center [59, 80] width 7 height 6
select select "DISABLED_OPTION_VALUE"
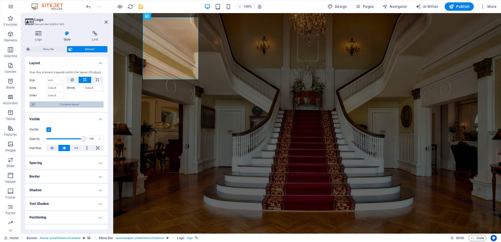
click at [65, 105] on span "Container layout" at bounding box center [69, 104] width 65 height 6
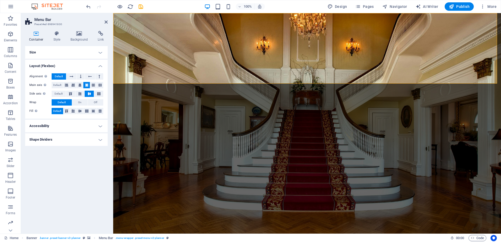
click at [68, 183] on div "Size Height Default px rem % vh vw Min. height None px rem % vh vw Width Defaul…" at bounding box center [66, 137] width 83 height 183
click at [57, 37] on h4 "Style" at bounding box center [58, 36] width 17 height 11
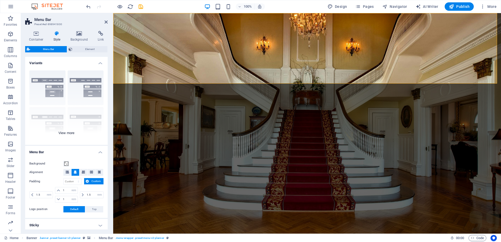
click at [42, 82] on div "Border Centered Default Fixed Loki Trigger Wide XXL" at bounding box center [66, 105] width 83 height 79
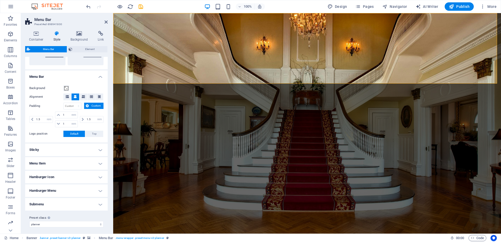
scroll to position [152, 0]
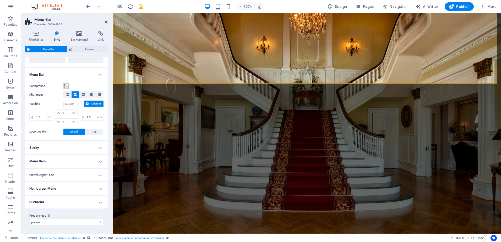
click at [67, 86] on span at bounding box center [66, 86] width 4 height 4
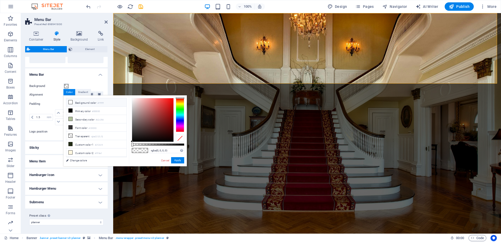
click at [79, 103] on li "Background color #ffffff" at bounding box center [96, 102] width 60 height 8
click at [71, 103] on icon at bounding box center [71, 102] width 4 height 4
click at [140, 101] on div at bounding box center [152, 119] width 41 height 43
type input "#d93838"
click at [162, 104] on div at bounding box center [152, 119] width 41 height 43
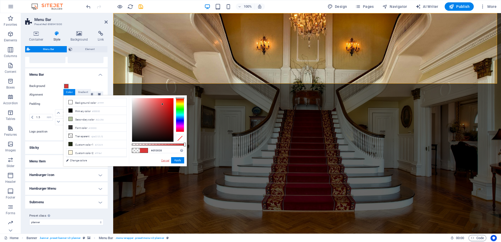
click at [166, 159] on link "Cancel" at bounding box center [165, 161] width 9 height 4
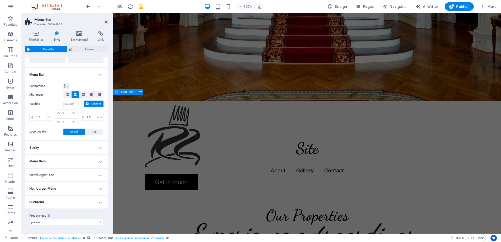
scroll to position [157, 0]
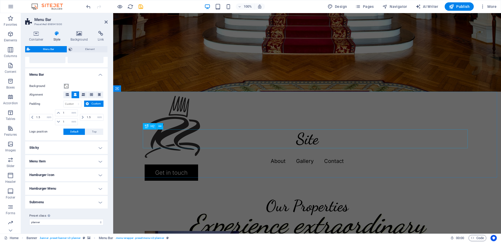
click at [303, 131] on div "Site" at bounding box center [307, 138] width 325 height 19
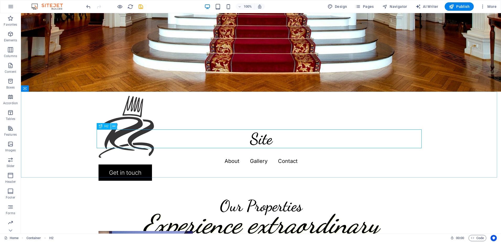
click at [113, 127] on icon at bounding box center [113, 127] width 3 height 6
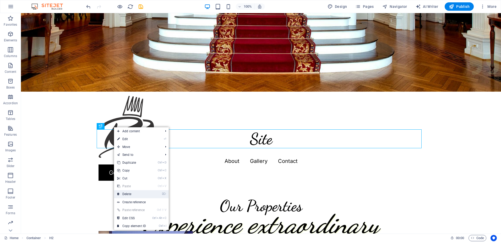
click at [129, 194] on link "⌦ Delete" at bounding box center [131, 194] width 35 height 8
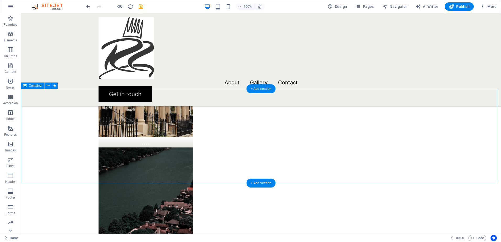
scroll to position [472, 0]
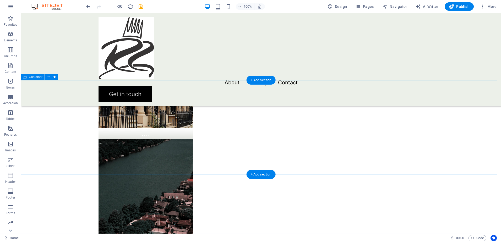
click at [48, 77] on icon at bounding box center [48, 77] width 3 height 6
click at [48, 76] on icon at bounding box center [48, 77] width 3 height 6
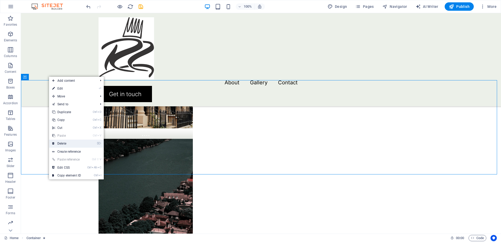
click at [62, 142] on link "⌦ Delete" at bounding box center [66, 144] width 35 height 8
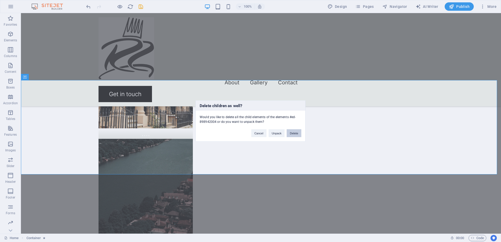
click at [290, 131] on button "Delete" at bounding box center [294, 133] width 15 height 8
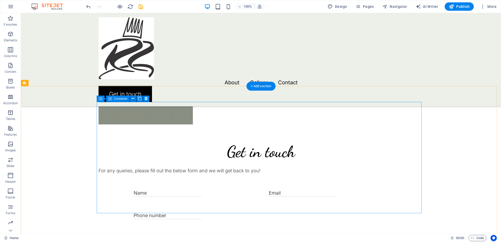
scroll to position [707, 0]
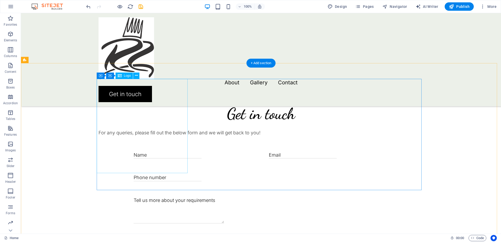
select select "px"
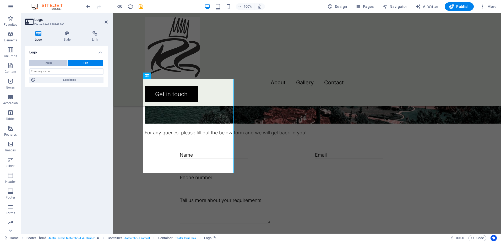
click at [50, 64] on span "Image" at bounding box center [48, 63] width 7 height 6
select select "DISABLED_OPTION_VALUE"
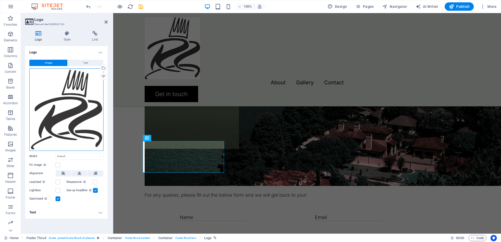
click at [74, 106] on div "Drag files here, click to choose files or select files from Files or our free s…" at bounding box center [66, 109] width 74 height 83
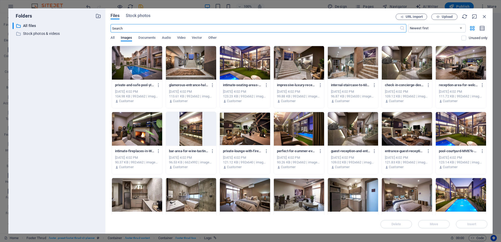
scroll to position [676, 0]
click at [487, 17] on icon "button" at bounding box center [485, 17] width 6 height 6
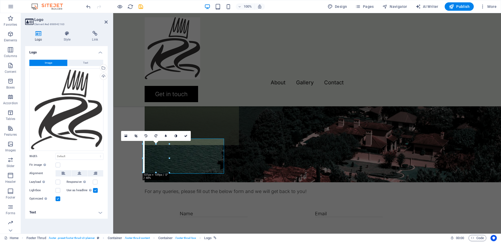
scroll to position [645, 0]
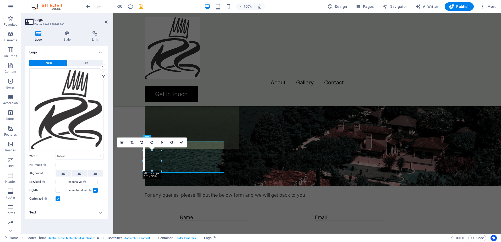
drag, startPoint x: 198, startPoint y: 141, endPoint x: 161, endPoint y: 169, distance: 46.6
type input "70"
select select "px"
click at [70, 36] on icon at bounding box center [67, 33] width 26 height 5
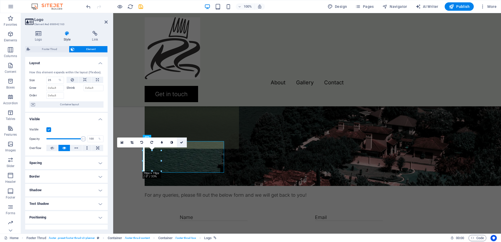
click at [183, 141] on icon at bounding box center [181, 142] width 3 height 3
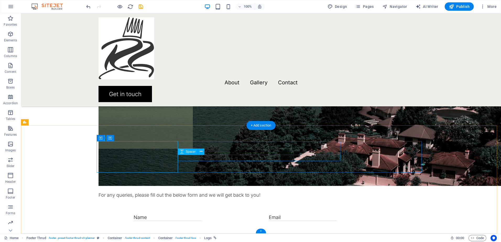
click at [200, 152] on icon at bounding box center [201, 152] width 3 height 6
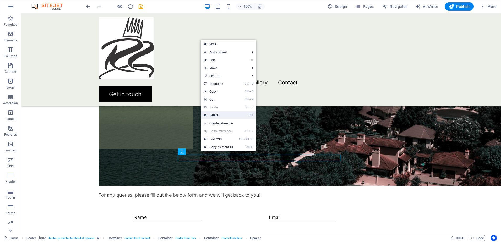
click at [216, 116] on link "⌦ Delete" at bounding box center [218, 115] width 35 height 8
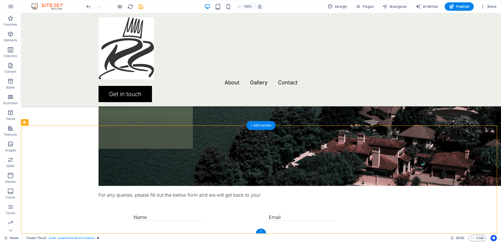
drag, startPoint x: 122, startPoint y: 192, endPoint x: 244, endPoint y: 163, distance: 125.9
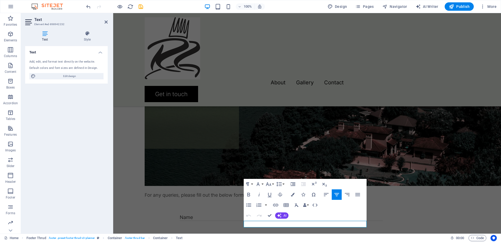
click at [46, 36] on icon at bounding box center [45, 33] width 40 height 5
drag, startPoint x: 302, startPoint y: 225, endPoint x: 275, endPoint y: 224, distance: 27.3
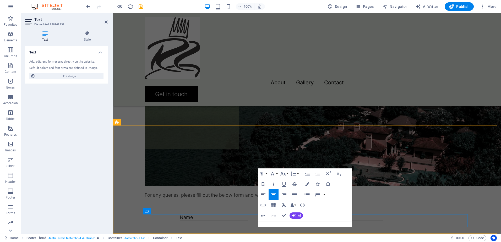
drag, startPoint x: 324, startPoint y: 225, endPoint x: 292, endPoint y: 226, distance: 32.2
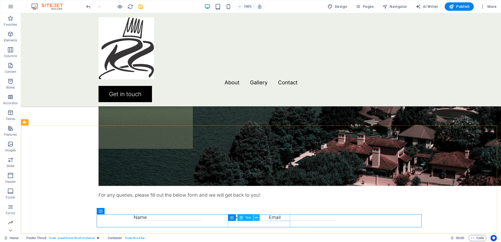
click at [256, 219] on icon at bounding box center [256, 218] width 3 height 6
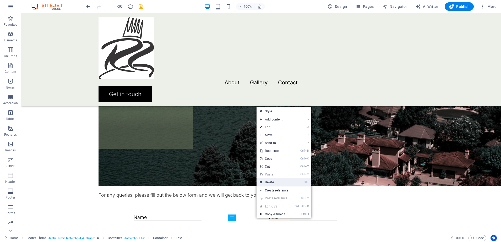
click at [272, 182] on link "⌦ Delete" at bounding box center [273, 182] width 35 height 8
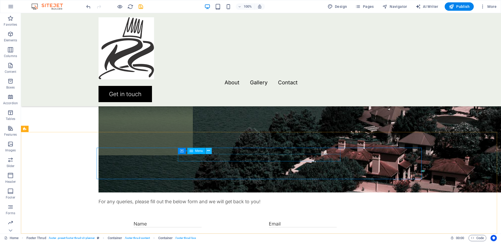
click at [209, 151] on icon at bounding box center [208, 151] width 3 height 6
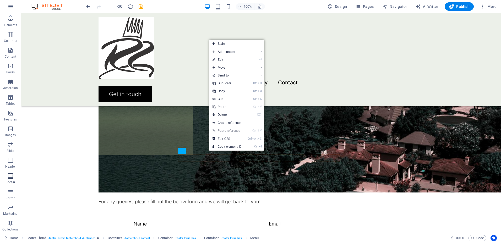
scroll to position [0, 0]
click at [48, 24] on div "Menu About Gallery Contact Get in touch" at bounding box center [261, 59] width 480 height 93
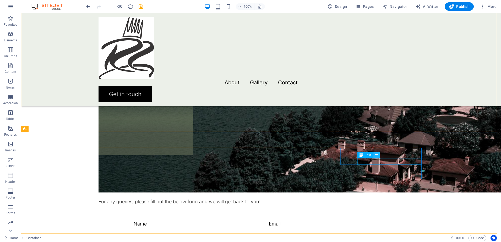
click at [376, 156] on icon at bounding box center [376, 155] width 3 height 6
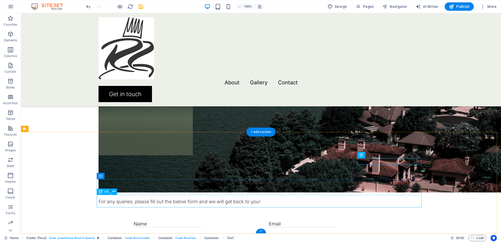
click at [114, 193] on icon at bounding box center [113, 192] width 3 height 6
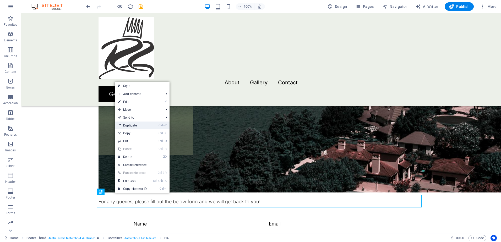
click at [127, 124] on link "Ctrl D Duplicate" at bounding box center [132, 126] width 35 height 8
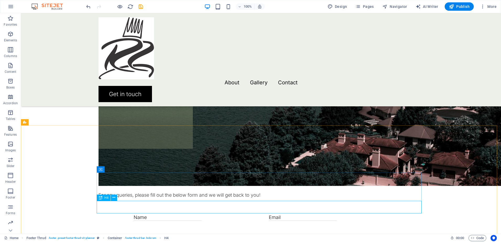
scroll to position [651, 0]
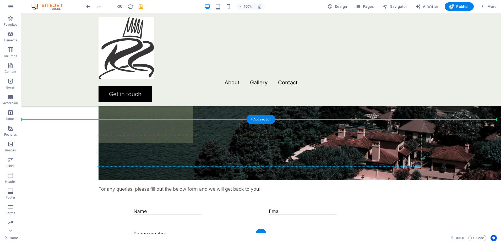
drag, startPoint x: 122, startPoint y: 211, endPoint x: 203, endPoint y: 157, distance: 97.0
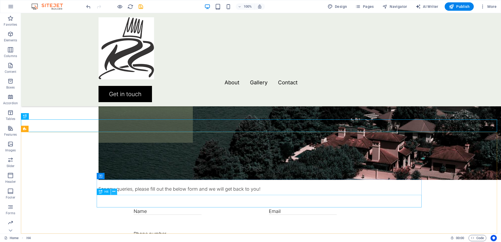
click at [113, 193] on icon at bounding box center [113, 192] width 3 height 6
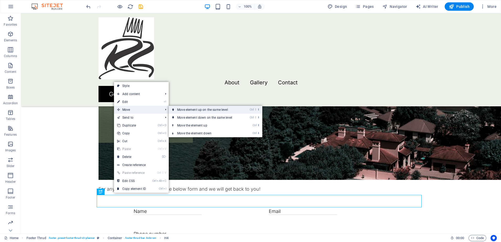
click at [214, 109] on link "Ctrl ⇧ ⬆ Move element up on the same level" at bounding box center [206, 110] width 74 height 8
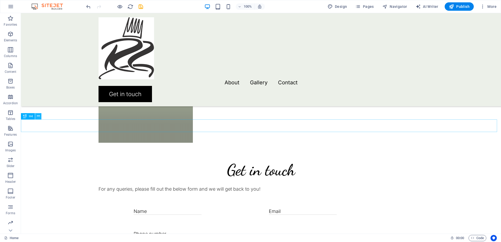
click at [37, 116] on icon at bounding box center [38, 116] width 3 height 6
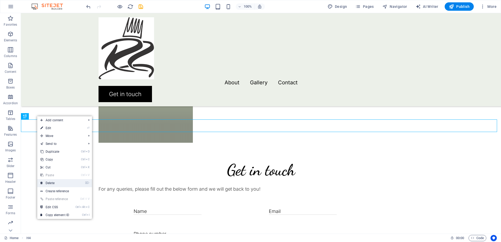
click at [54, 182] on link "⌦ Delete" at bounding box center [54, 183] width 35 height 8
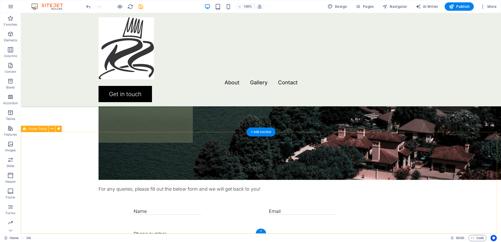
scroll to position [638, 0]
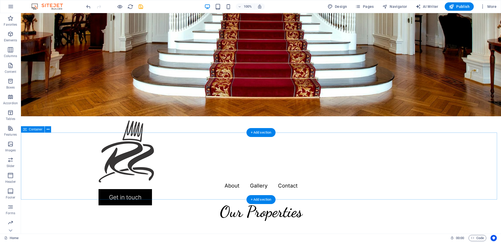
scroll to position [114, 0]
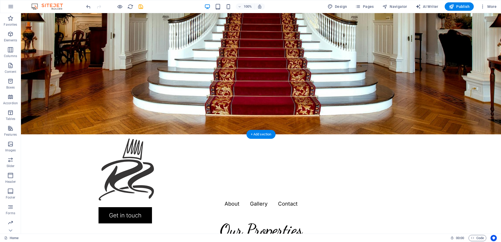
click at [223, 126] on figure at bounding box center [261, 17] width 480 height 236
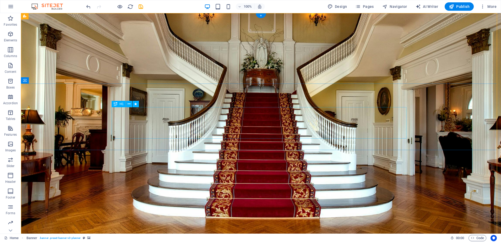
scroll to position [0, 0]
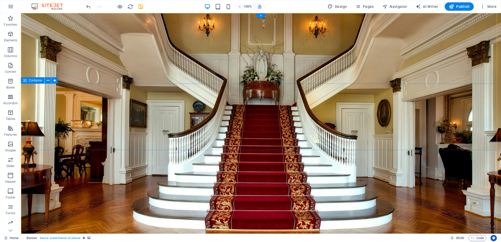
click at [47, 80] on icon at bounding box center [48, 81] width 3 height 6
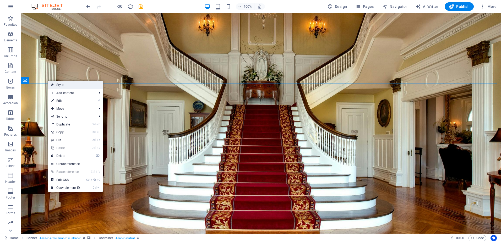
click at [66, 85] on link "Style" at bounding box center [75, 85] width 55 height 8
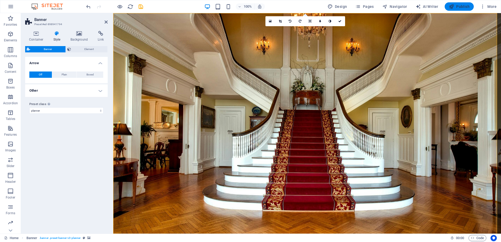
click at [459, 6] on span "Publish" at bounding box center [459, 6] width 21 height 5
